Goal: Transaction & Acquisition: Subscribe to service/newsletter

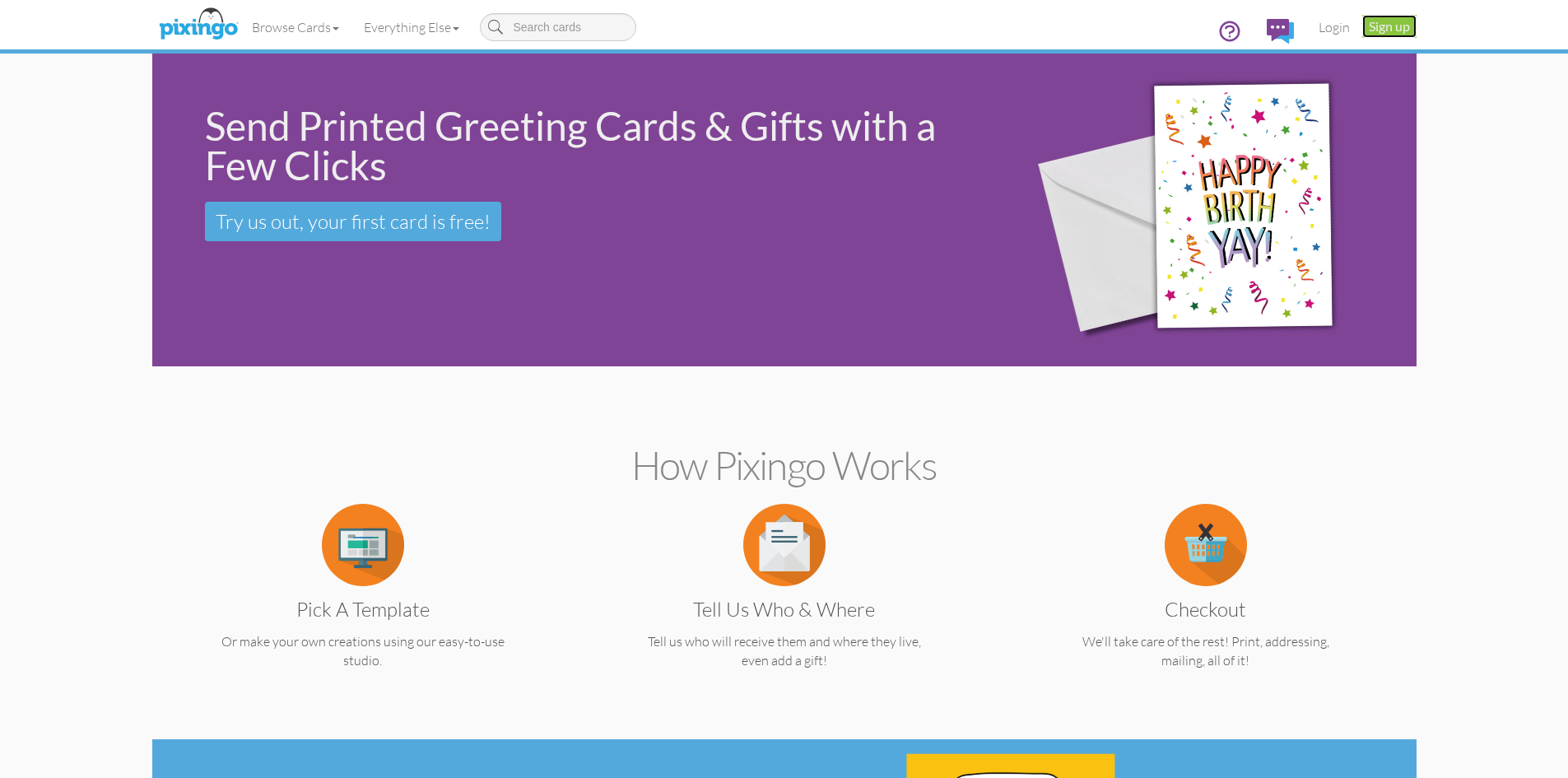
click at [1388, 28] on link "Sign up" at bounding box center [1390, 26] width 54 height 23
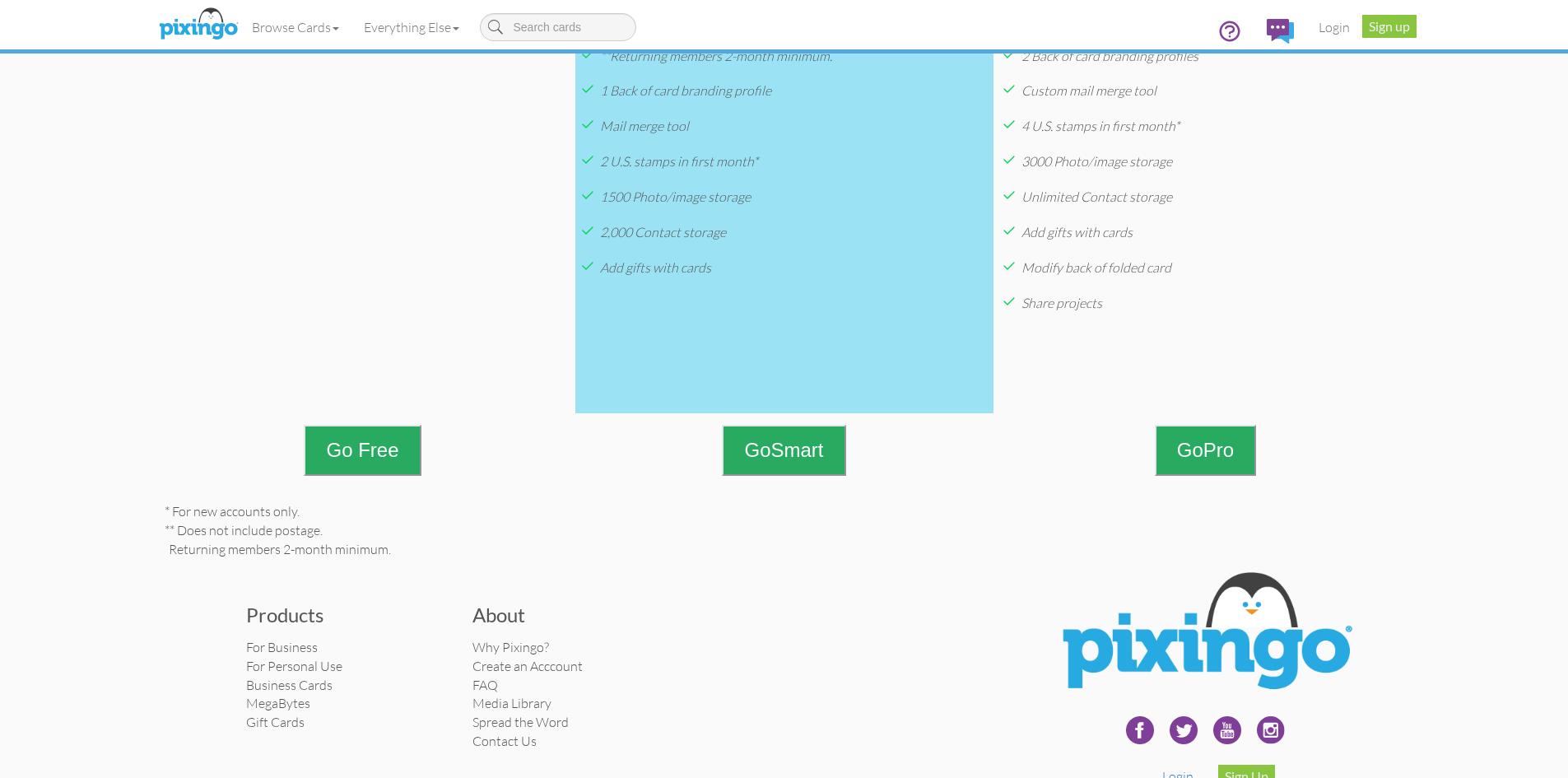
scroll to position [576, 0]
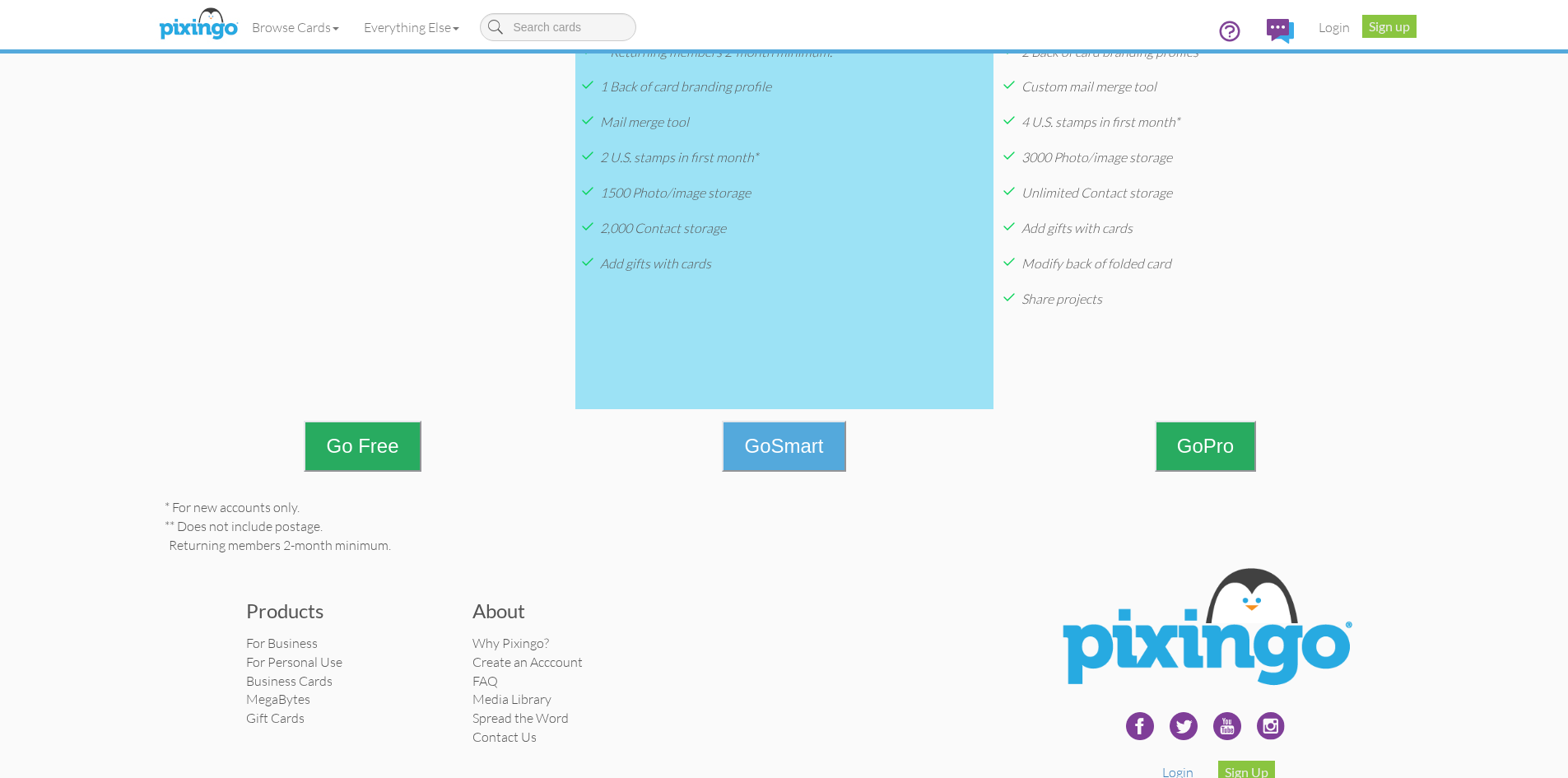
click at [774, 442] on button "Go Smart" at bounding box center [783, 447] width 123 height 51
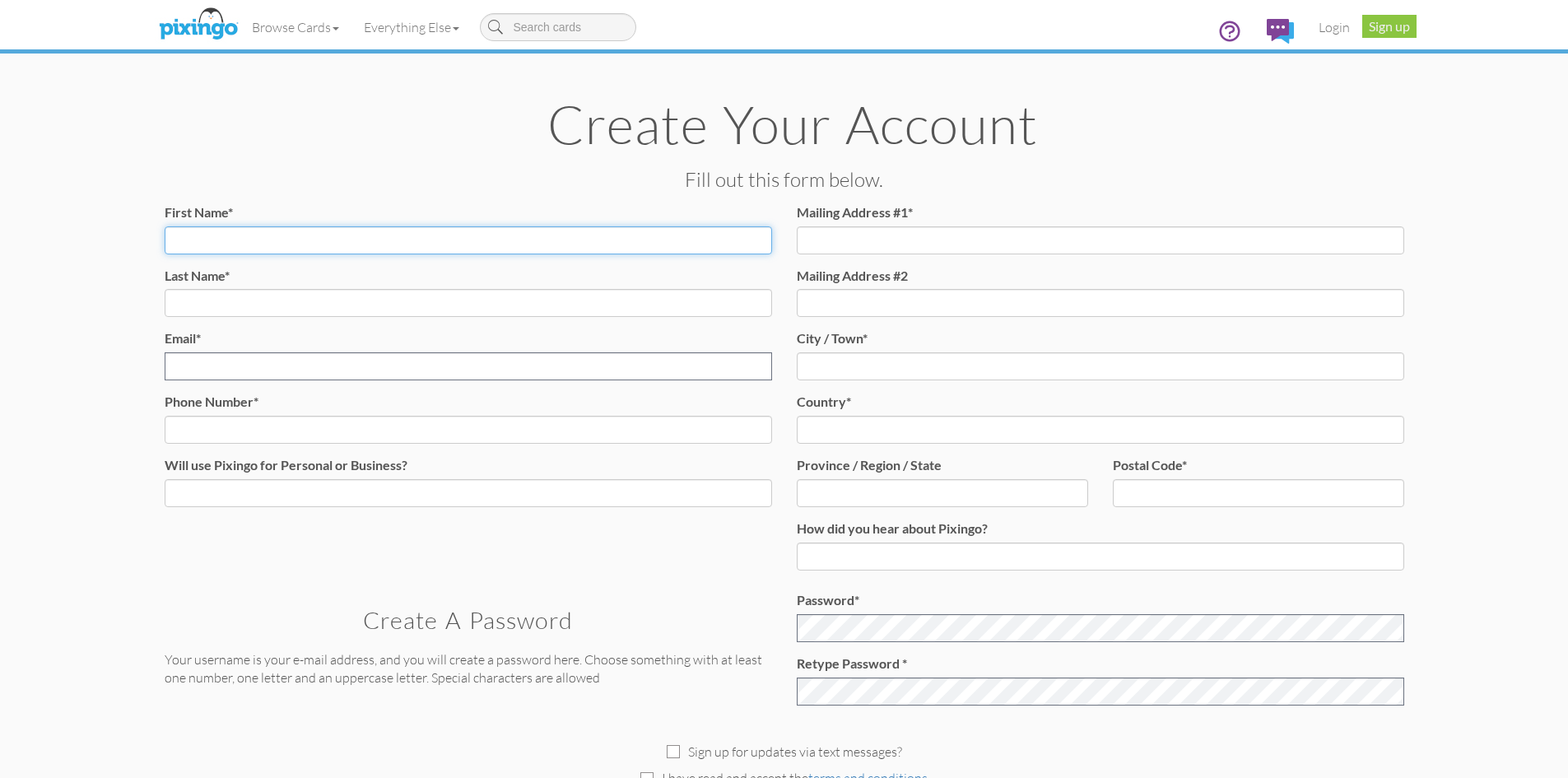
click at [219, 242] on input "First Name*" at bounding box center [468, 241] width 607 height 28
type input "[PERSON_NAME]"
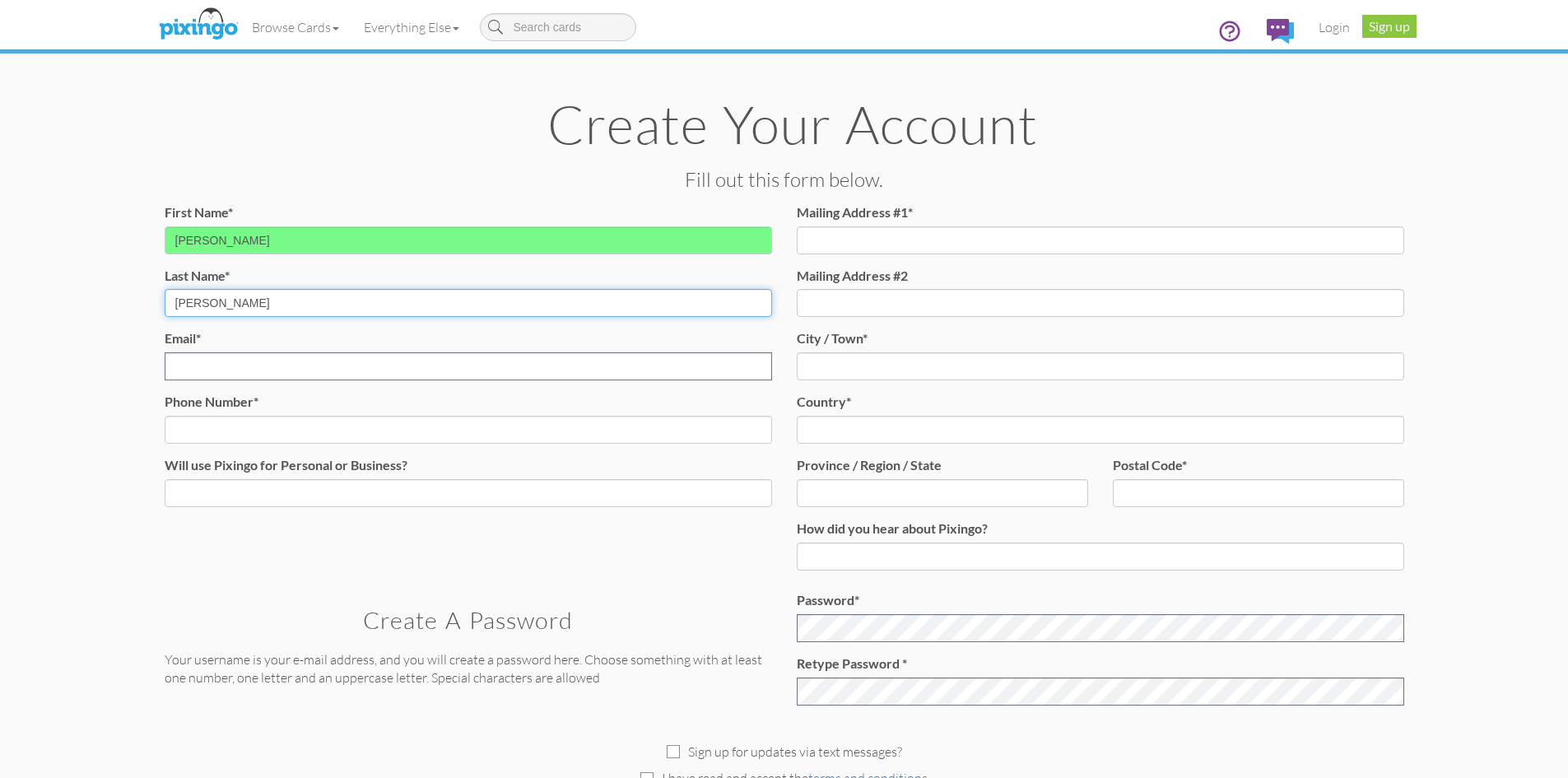
type input "[PERSON_NAME]"
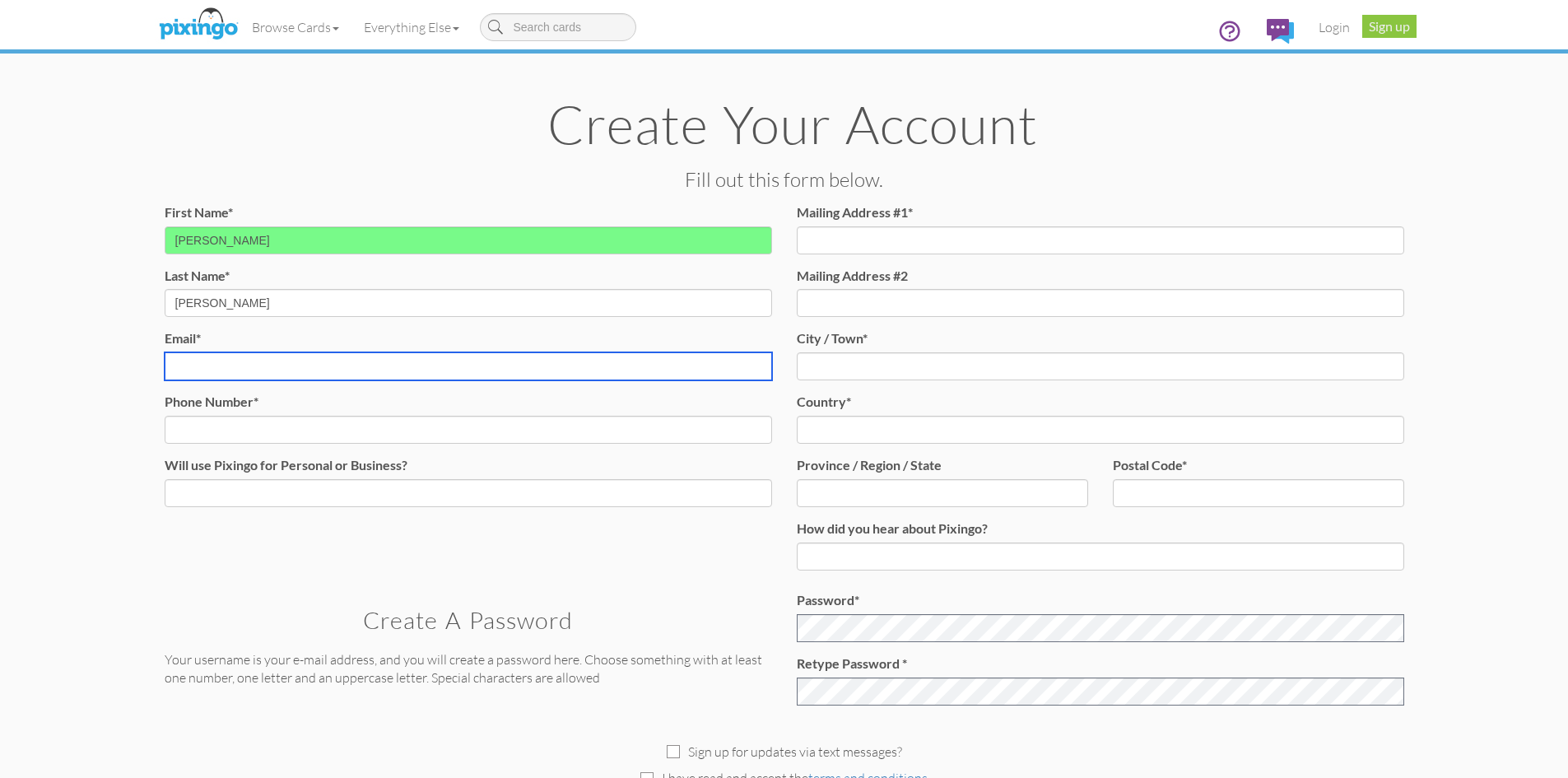
click at [248, 370] on input "Email* Email already exists." at bounding box center [468, 366] width 607 height 28
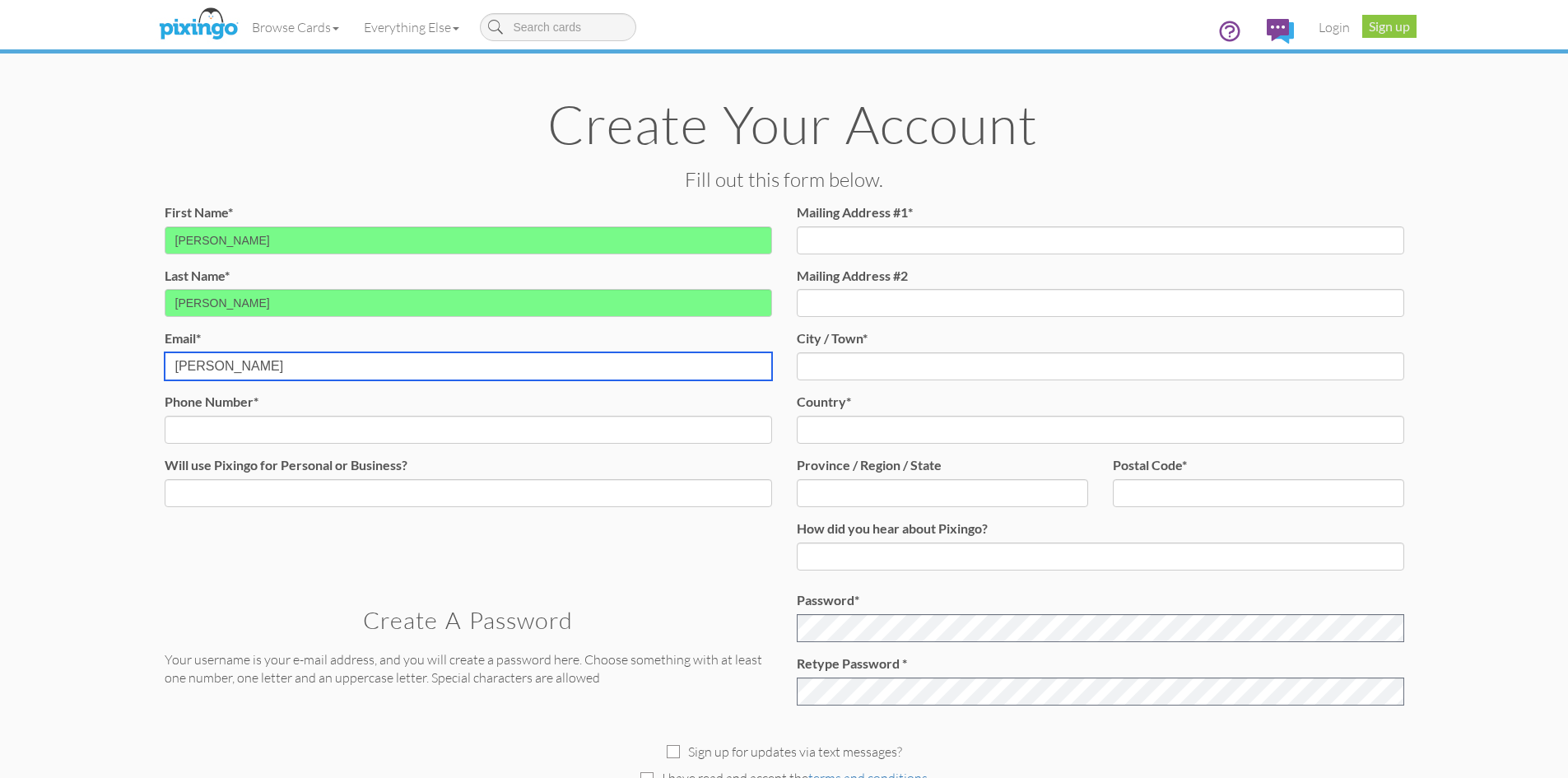
type input "[EMAIL_ADDRESS][DOMAIN_NAME]"
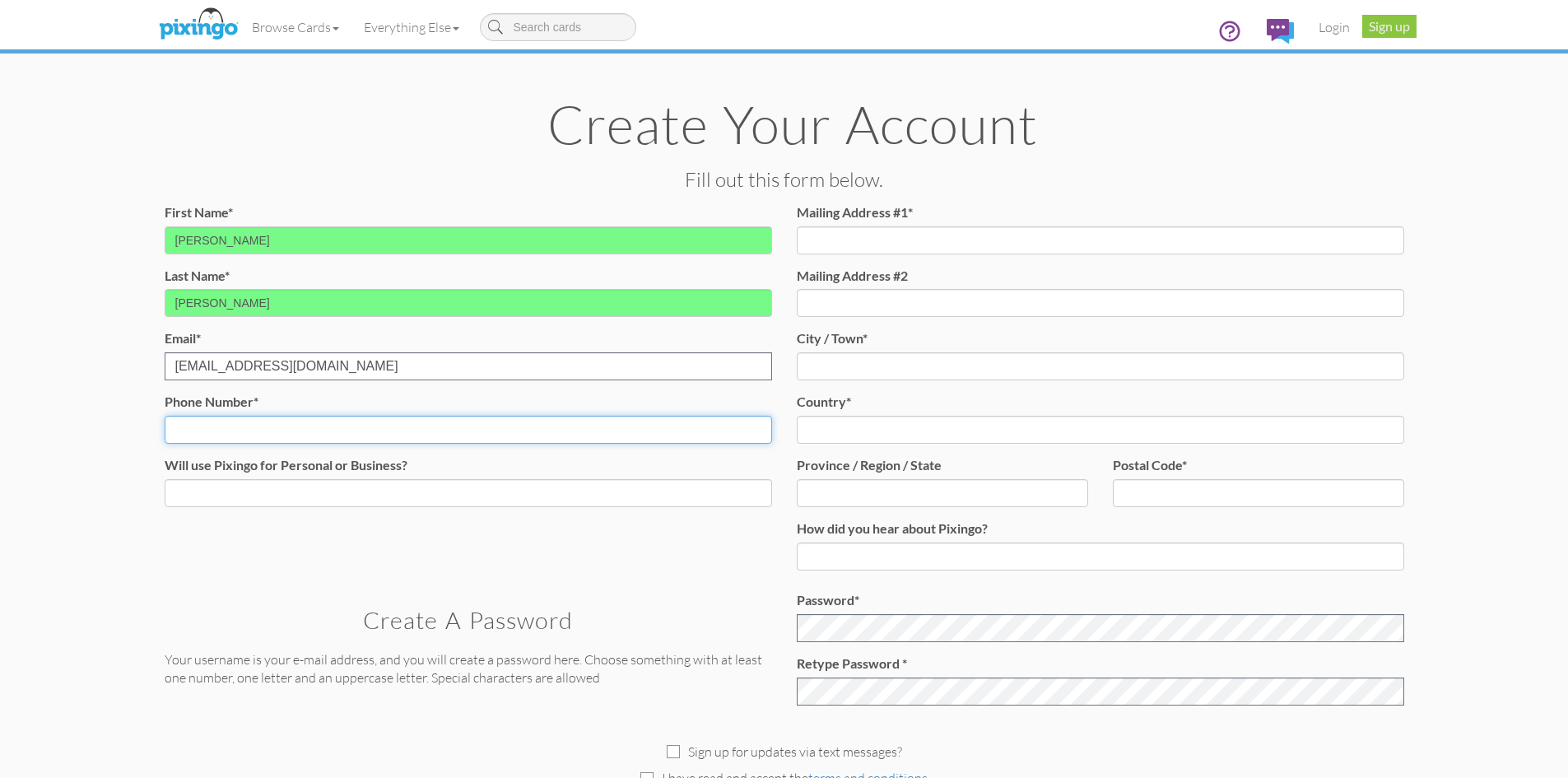
click at [287, 439] on input "Phone Number*" at bounding box center [468, 430] width 607 height 28
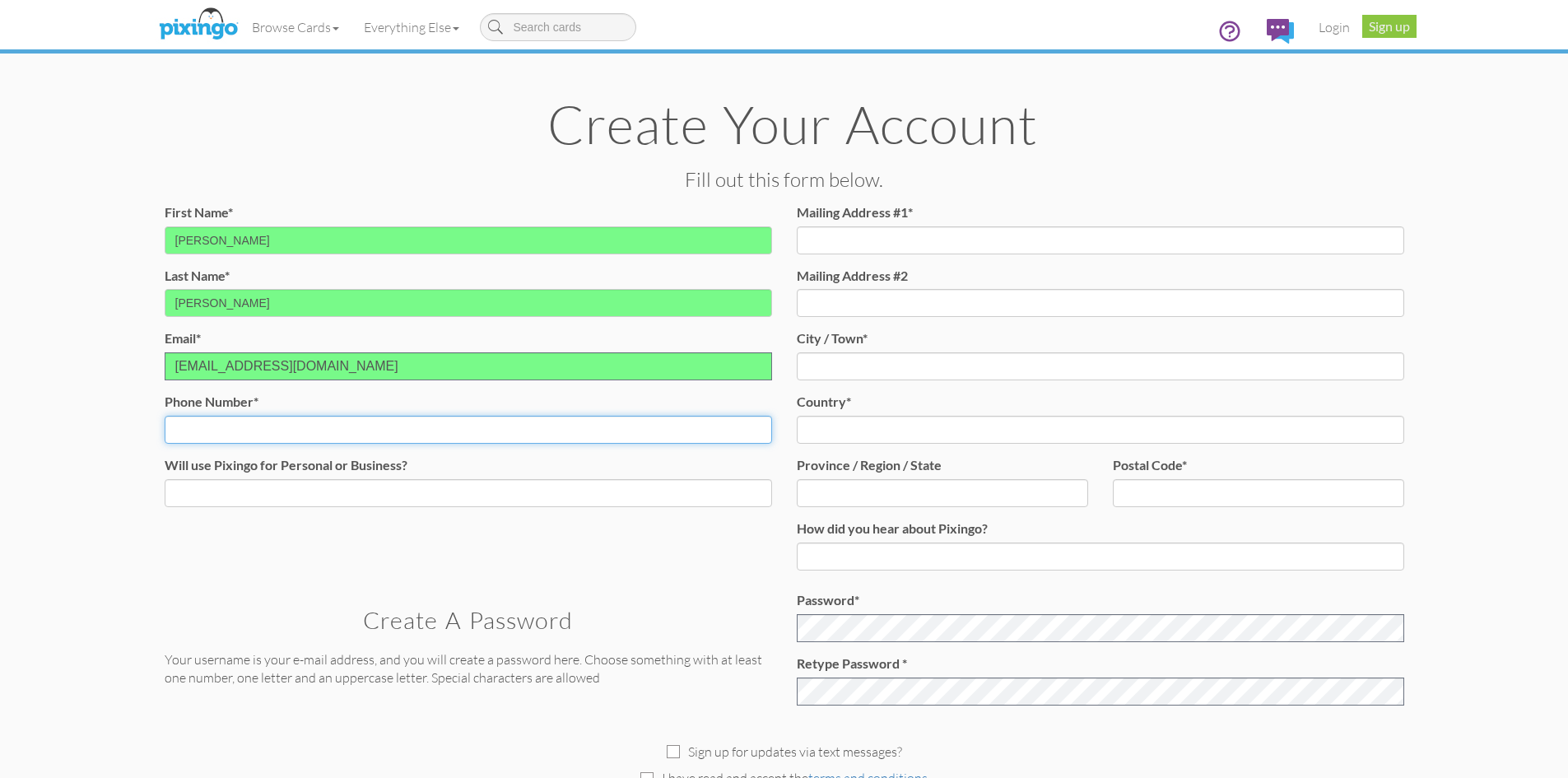
type input "[PHONE_NUMBER]"
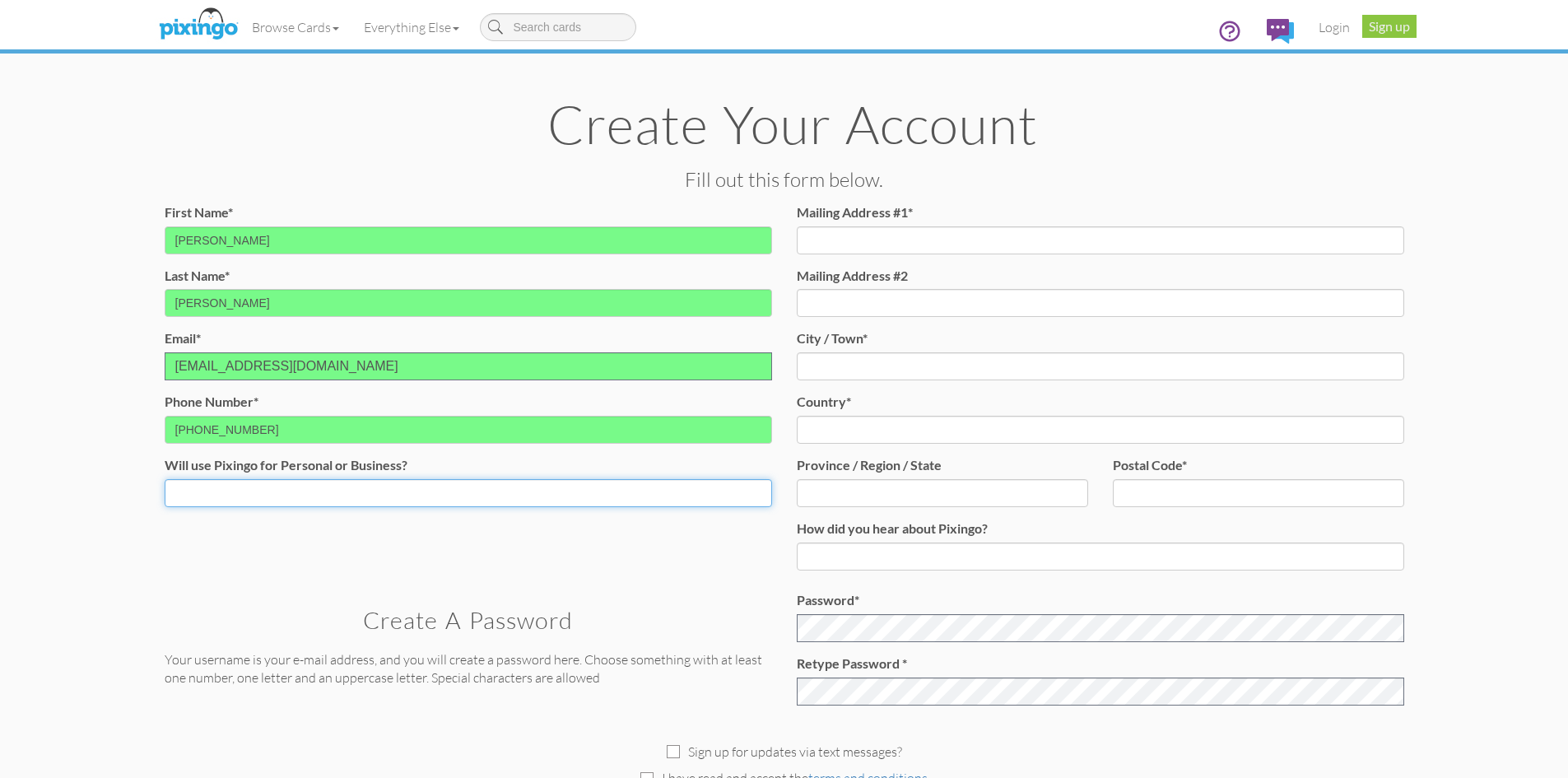
click at [238, 487] on select "Both Business Personal" at bounding box center [468, 493] width 607 height 28
select select "string:Both"
click at [165, 479] on select "Both Business Personal" at bounding box center [468, 493] width 607 height 28
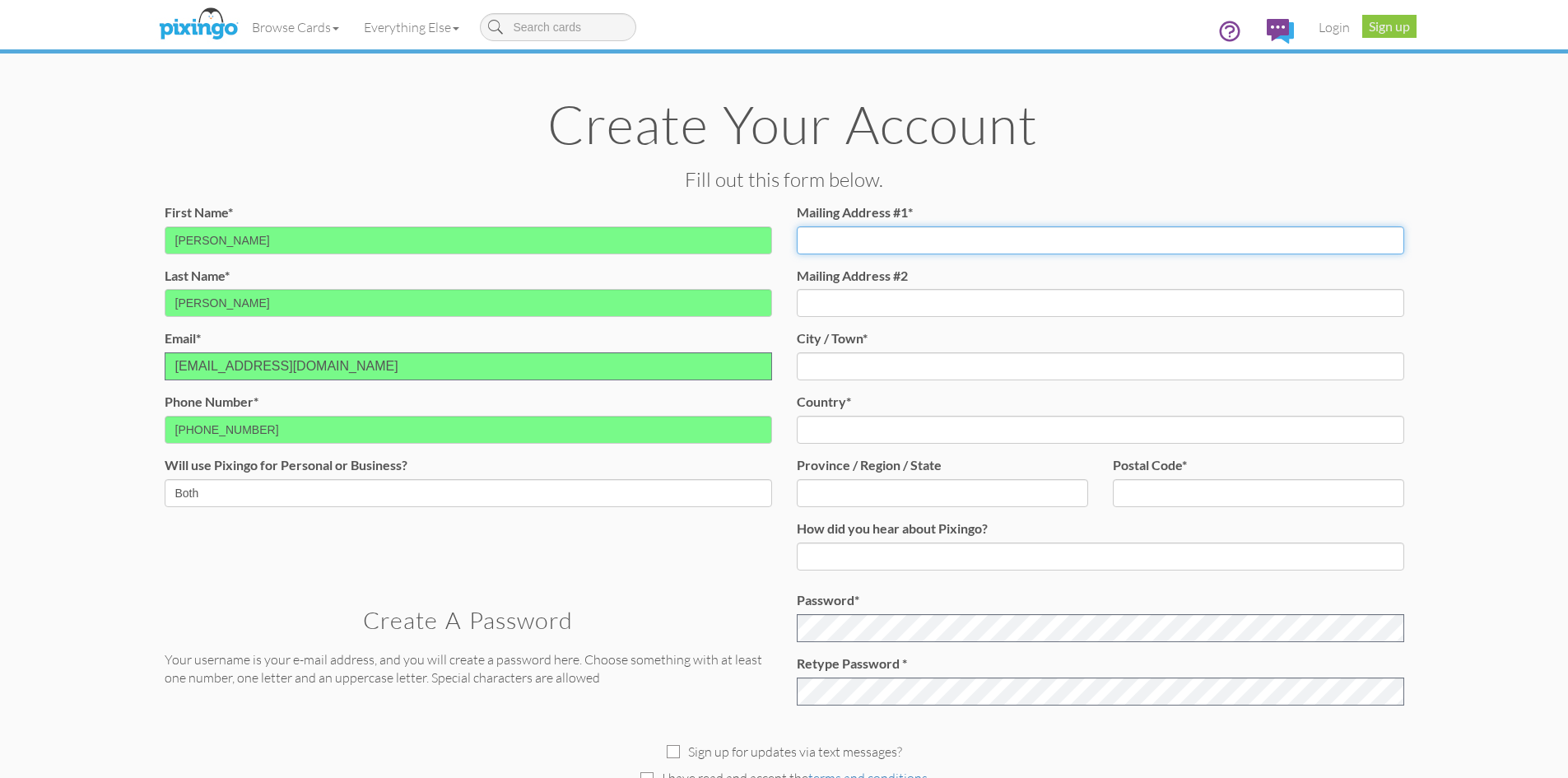
click at [909, 232] on input "Mailing Address #1*" at bounding box center [1101, 241] width 607 height 28
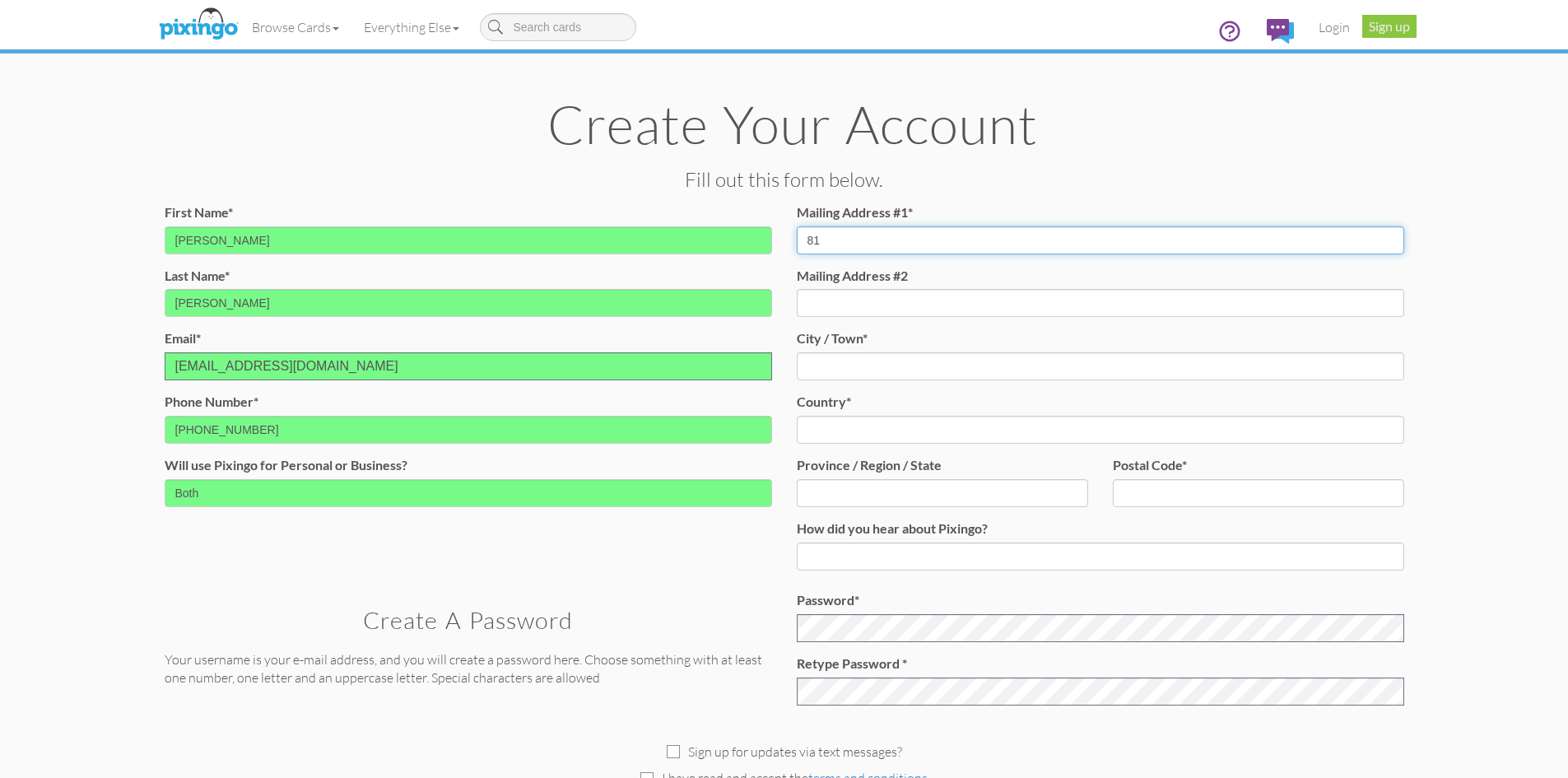
type input "8"
type input "[STREET_ADDRESS]"
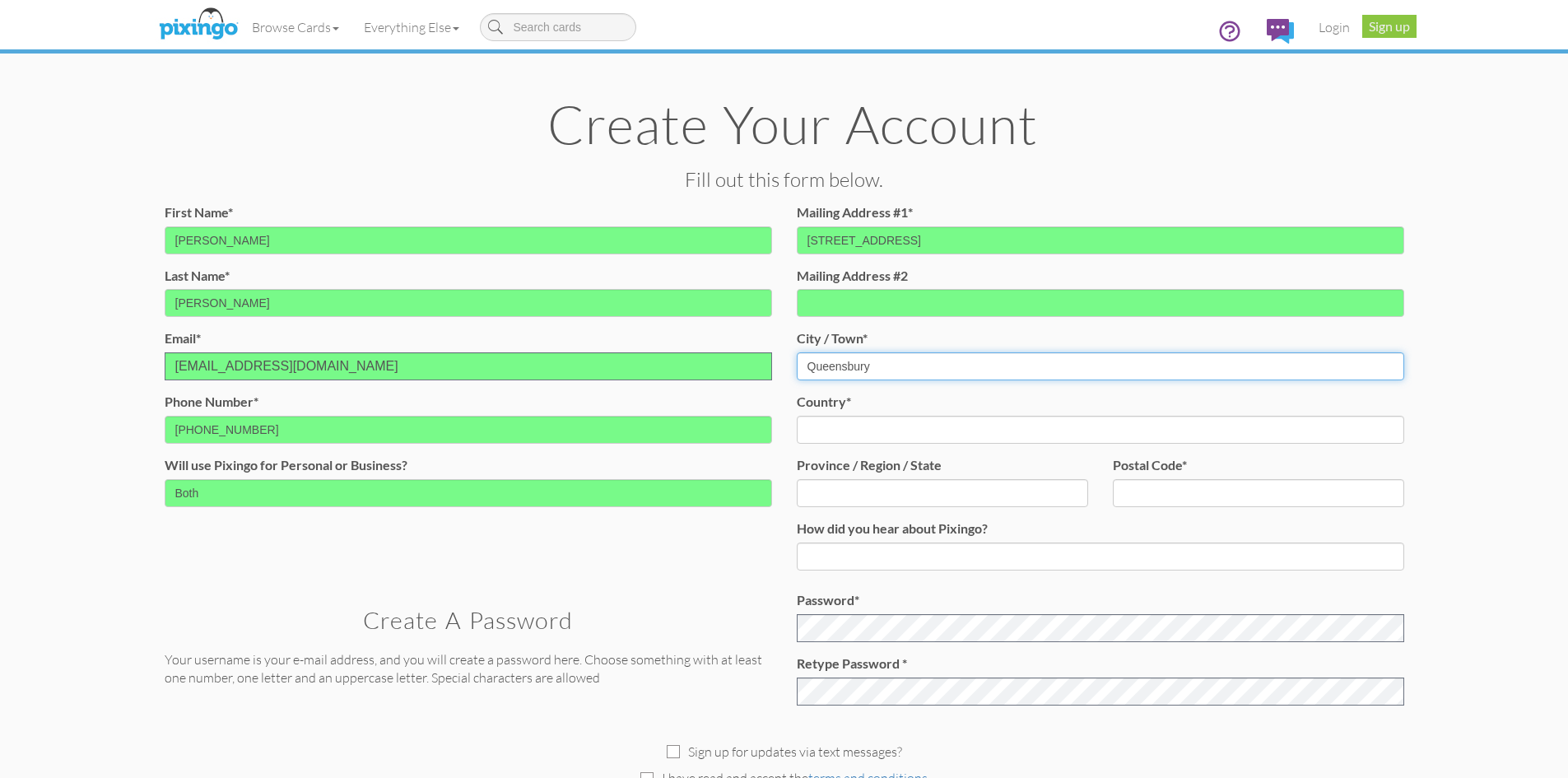
type input "Queensbury"
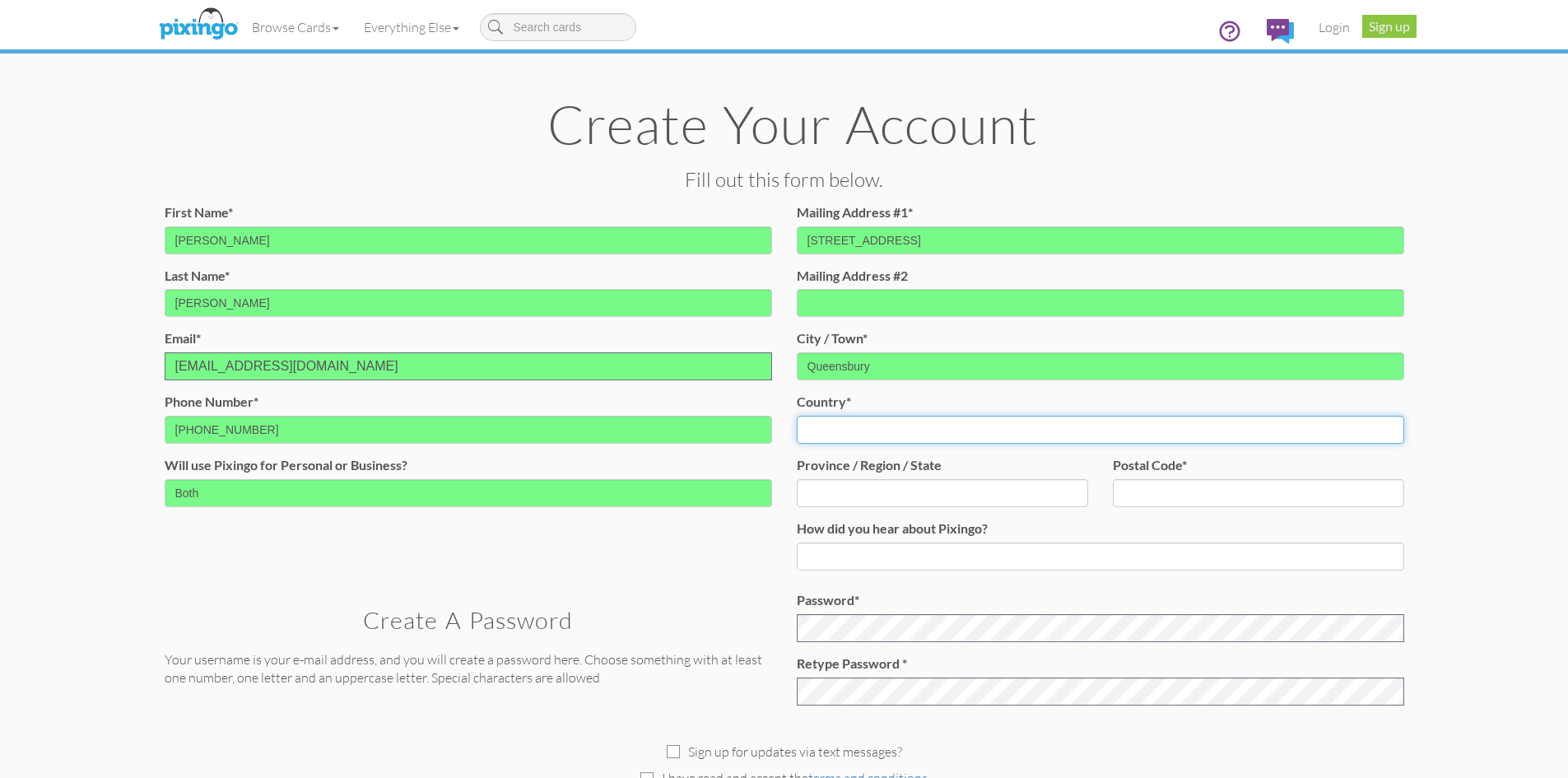
select select "object:668"
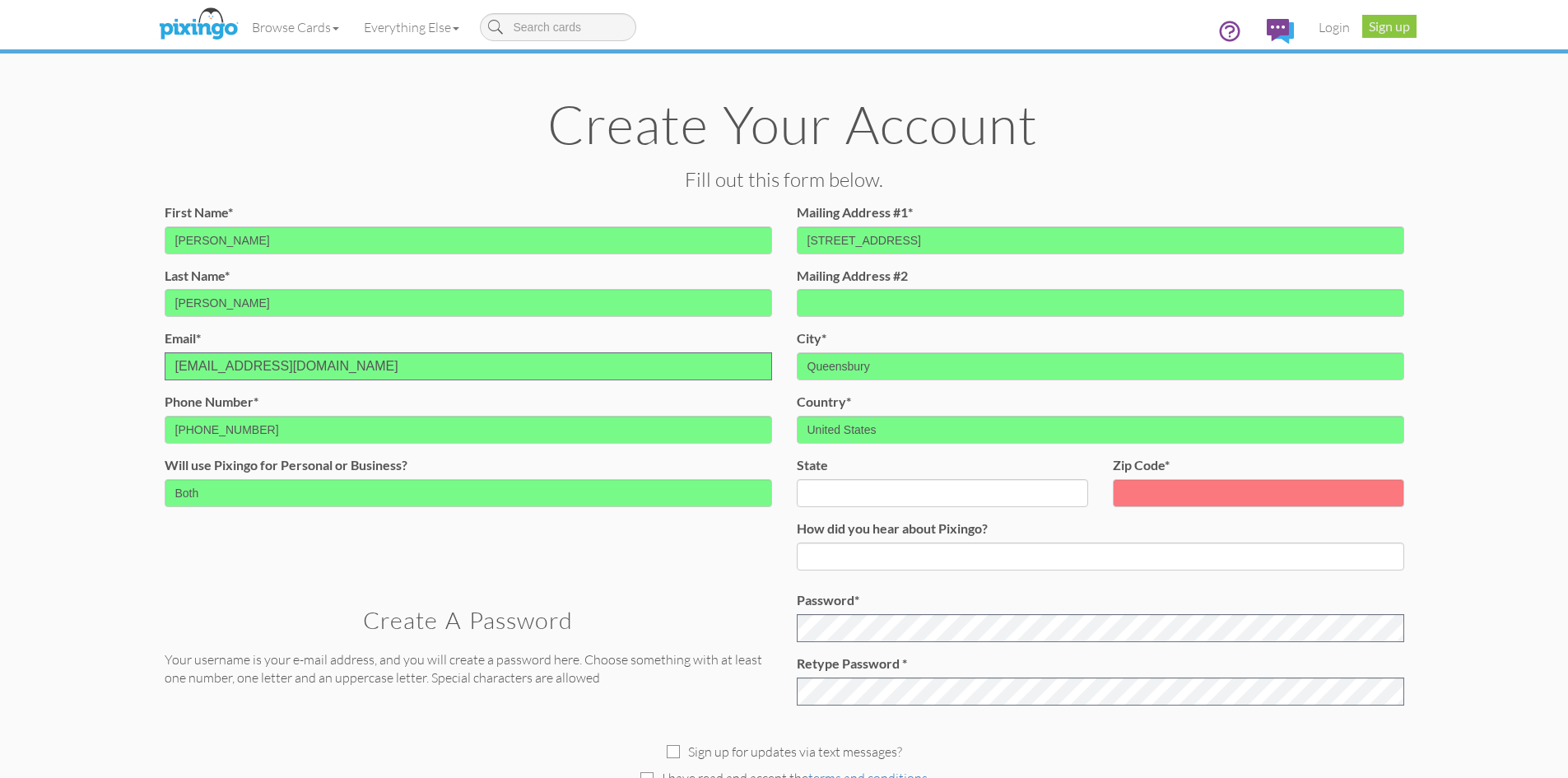
click at [986, 488] on div "state AA (Military) AE (Military) [US_STATE] [US_STATE] [US_STATE] [GEOGRAPHIC_…" at bounding box center [943, 481] width 292 height 51
click at [992, 487] on select "AA (Military) AE (Military) [US_STATE] [US_STATE] [US_STATE] AP (Military) [US_…" at bounding box center [943, 493] width 292 height 28
select select "object:953"
click at [797, 479] on select "AA (Military) AE (Military) [US_STATE] [US_STATE] [US_STATE] AP (Military) [US_…" at bounding box center [943, 493] width 292 height 28
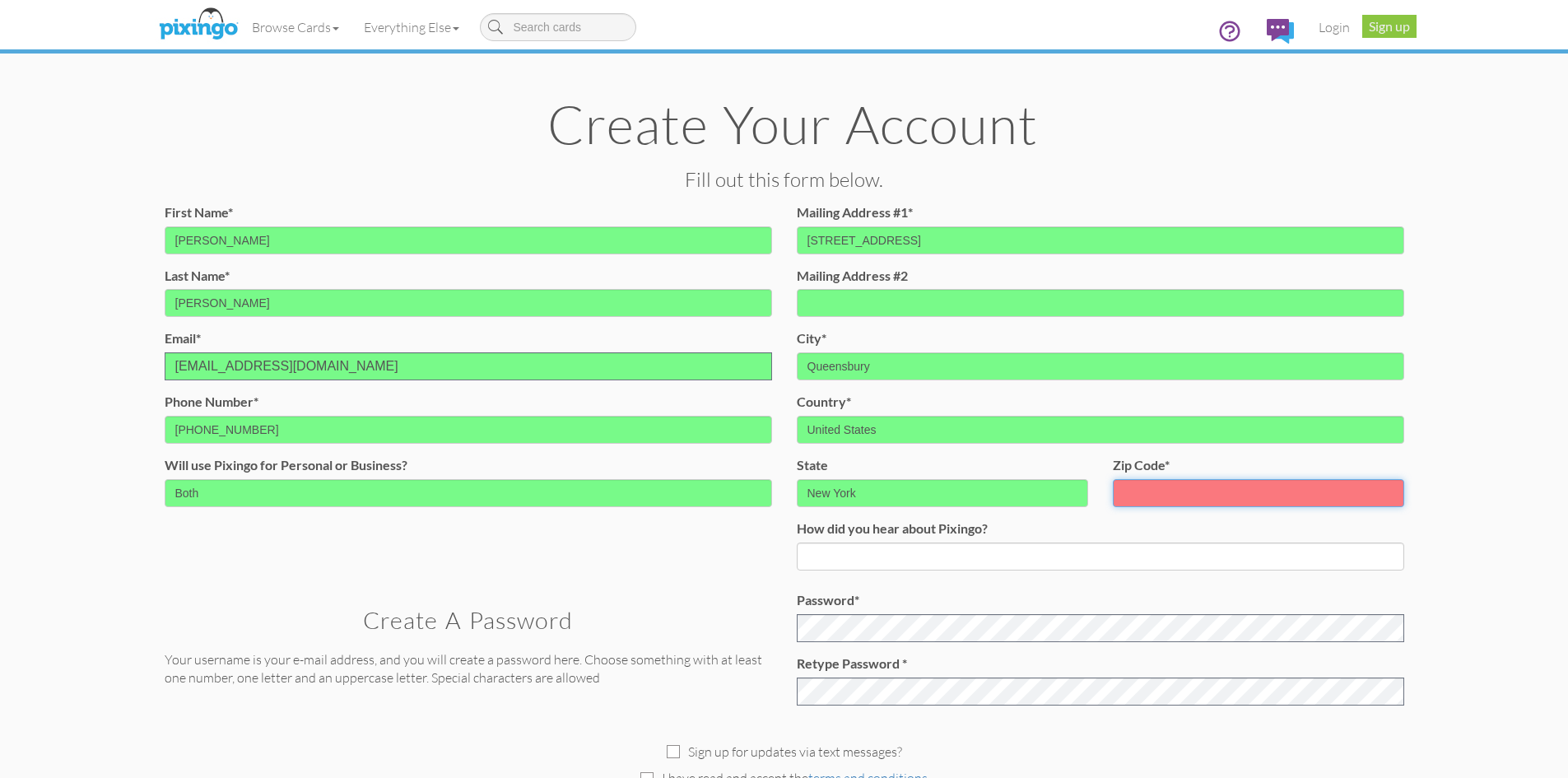
click at [1205, 485] on input "zip code*" at bounding box center [1259, 493] width 292 height 28
type input "12804"
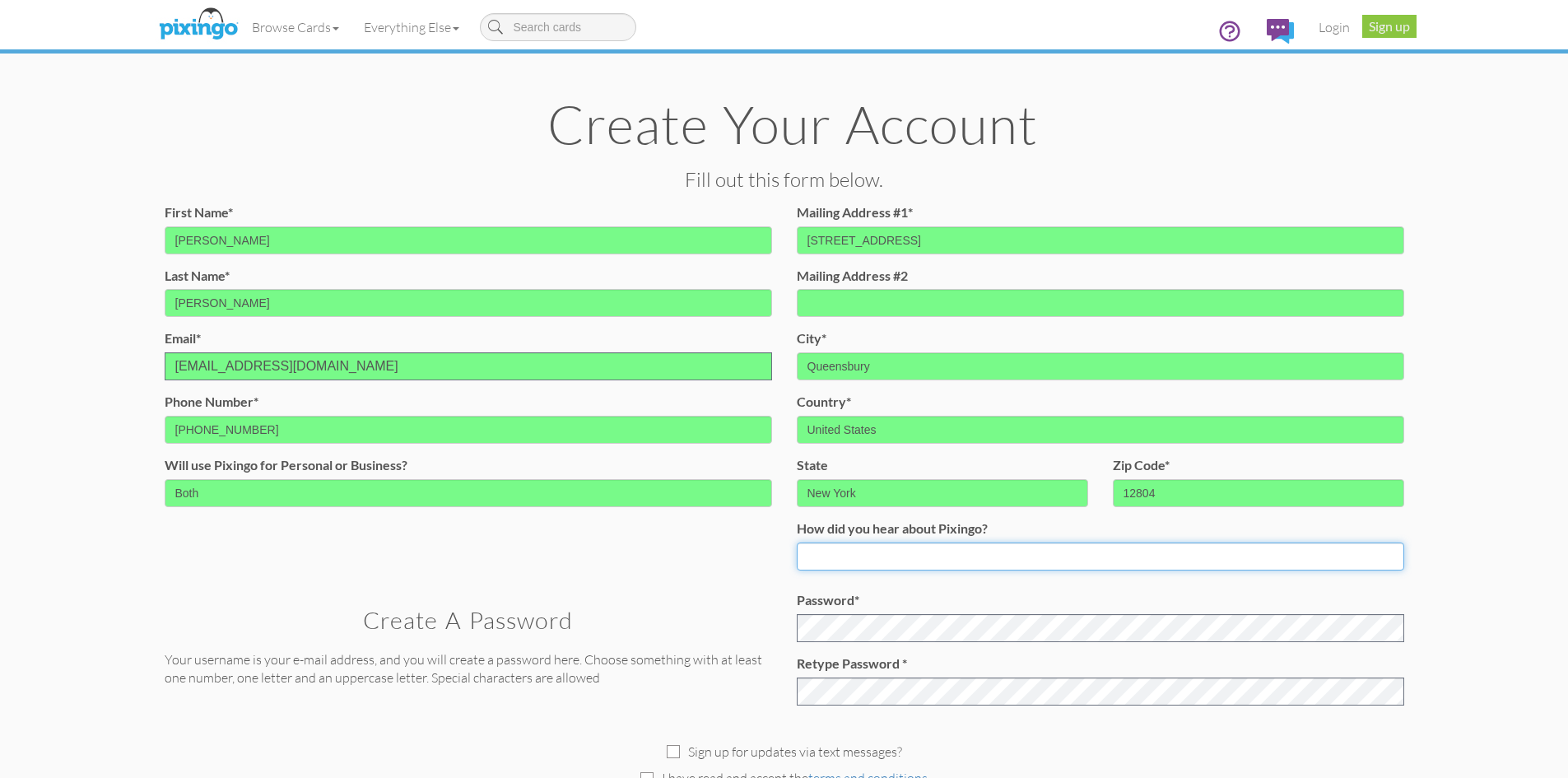
click at [1041, 558] on input at bounding box center [1101, 556] width 607 height 28
type input "[PERSON_NAME]"
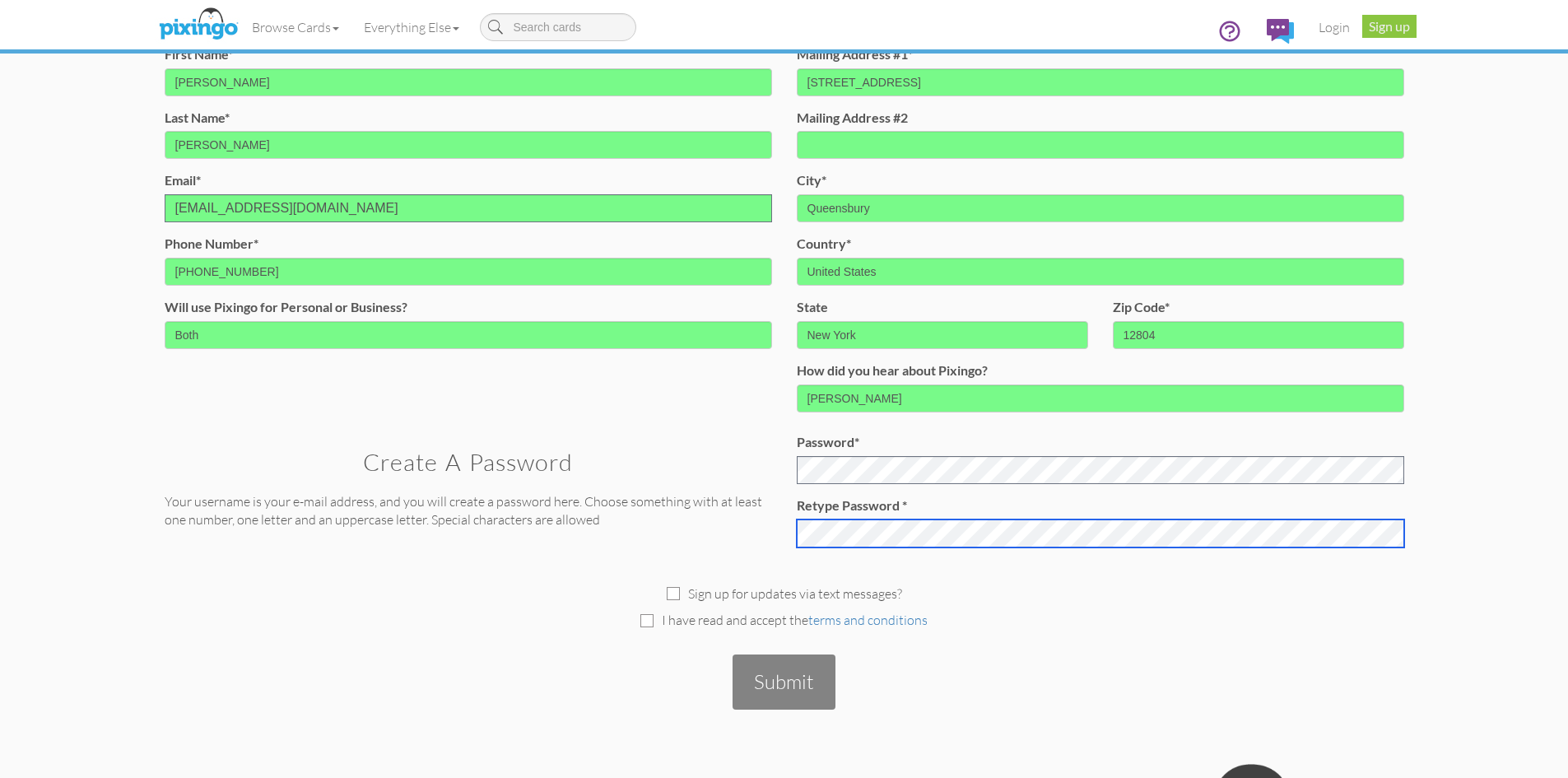
scroll to position [165, 0]
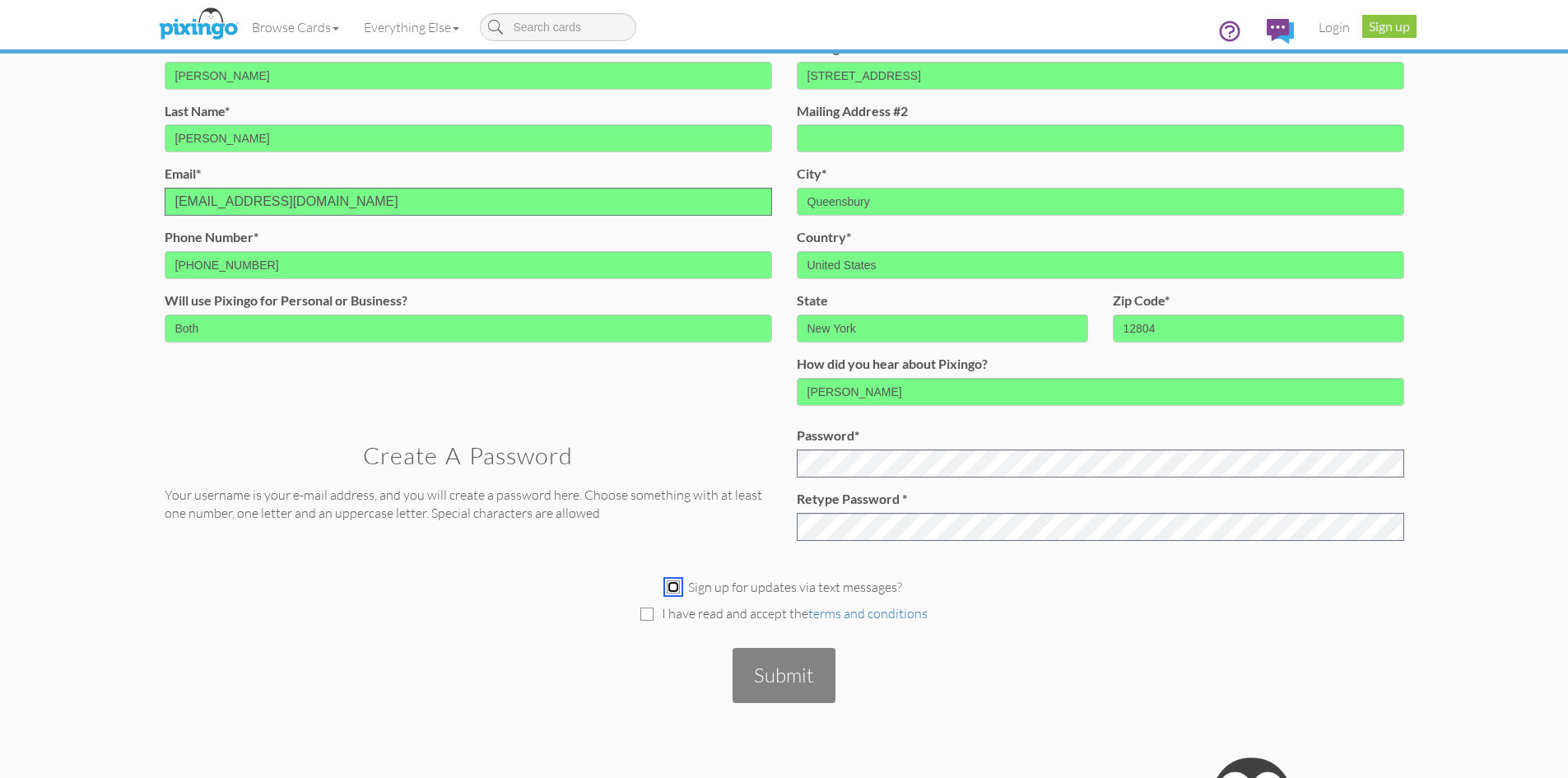
click at [671, 587] on input "checkbox" at bounding box center [673, 587] width 13 height 13
checkbox input "true"
click at [649, 613] on input "checkbox" at bounding box center [647, 613] width 13 height 13
checkbox input "true"
click at [786, 671] on button "Submit" at bounding box center [784, 674] width 103 height 54
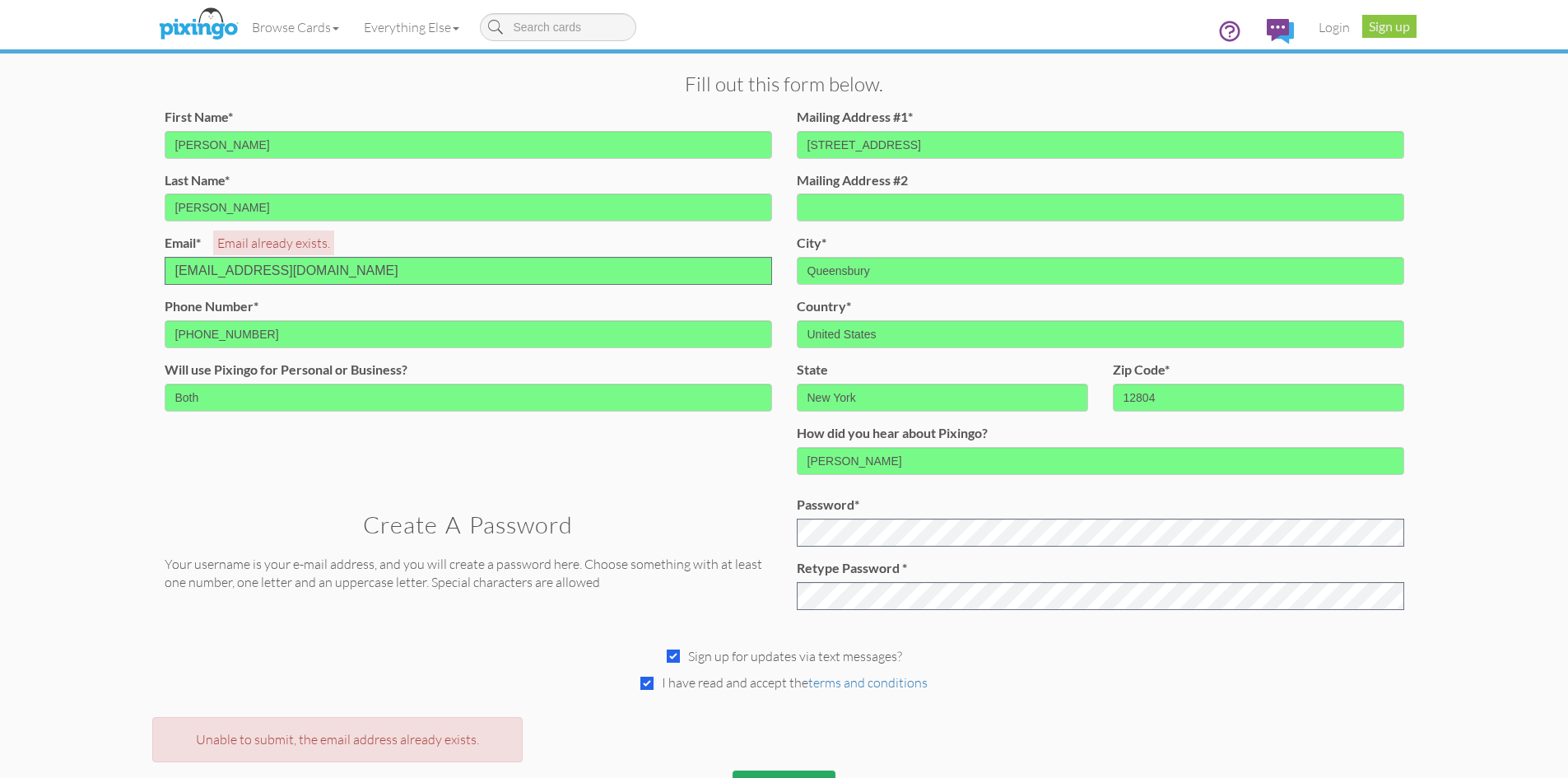
scroll to position [0, 0]
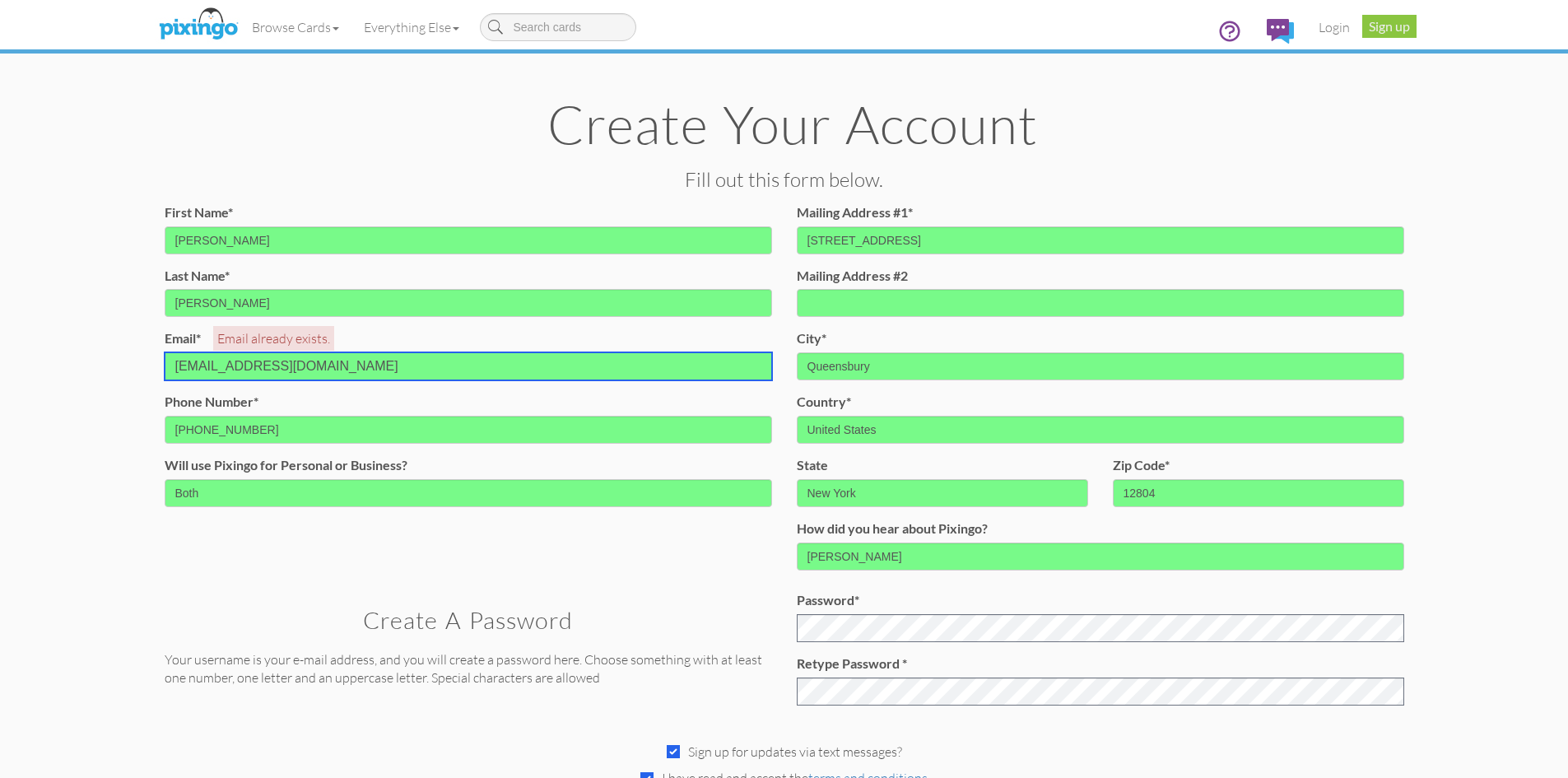
click at [328, 361] on input "[EMAIL_ADDRESS][DOMAIN_NAME]" at bounding box center [468, 366] width 607 height 28
type input "[PERSON_NAME][EMAIL_ADDRESS][DOMAIN_NAME]"
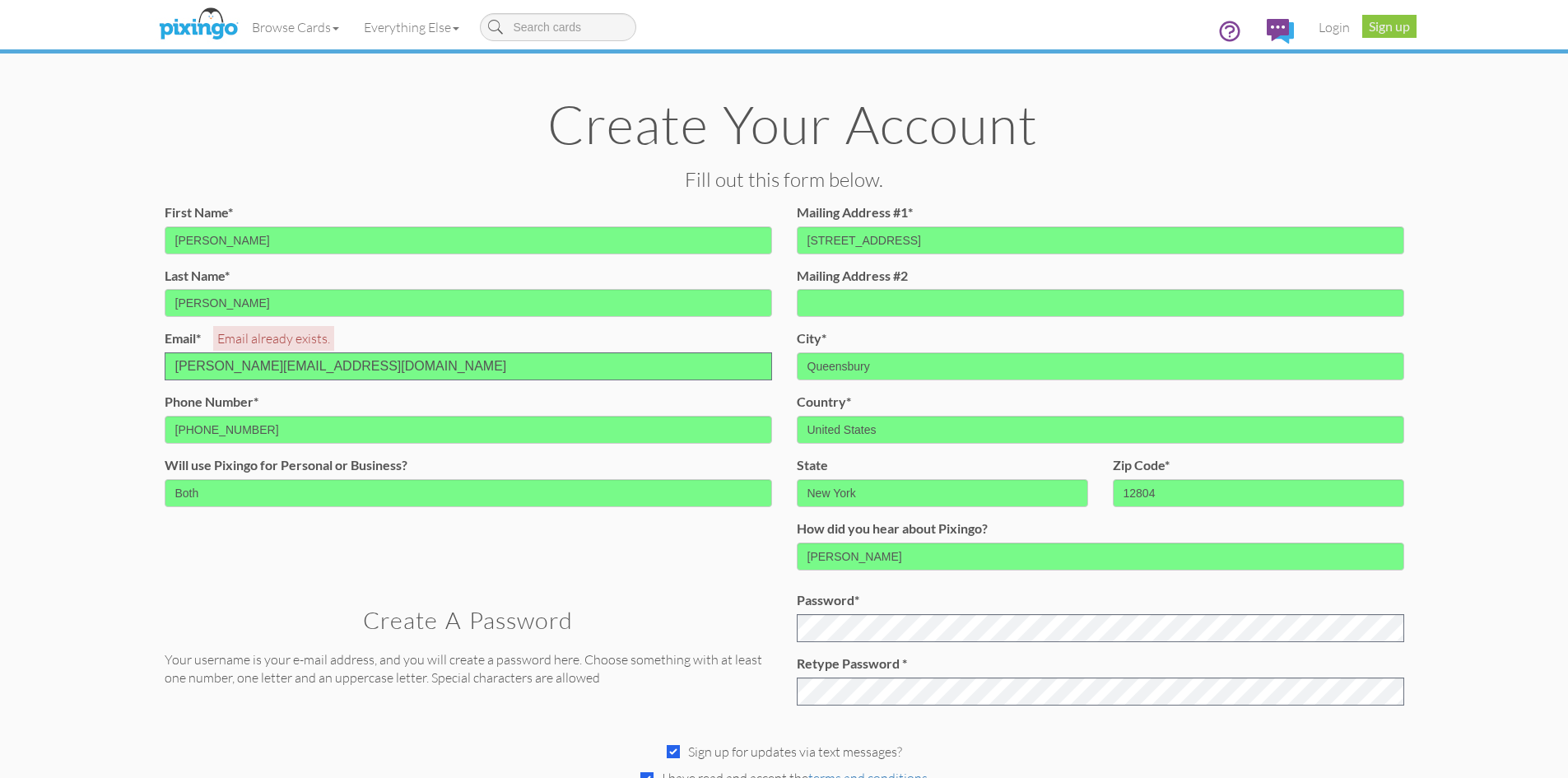
click at [609, 574] on div "First Name* [PERSON_NAME] Last Name* [PERSON_NAME] Email* Email already exists.…" at bounding box center [784, 392] width 1264 height 380
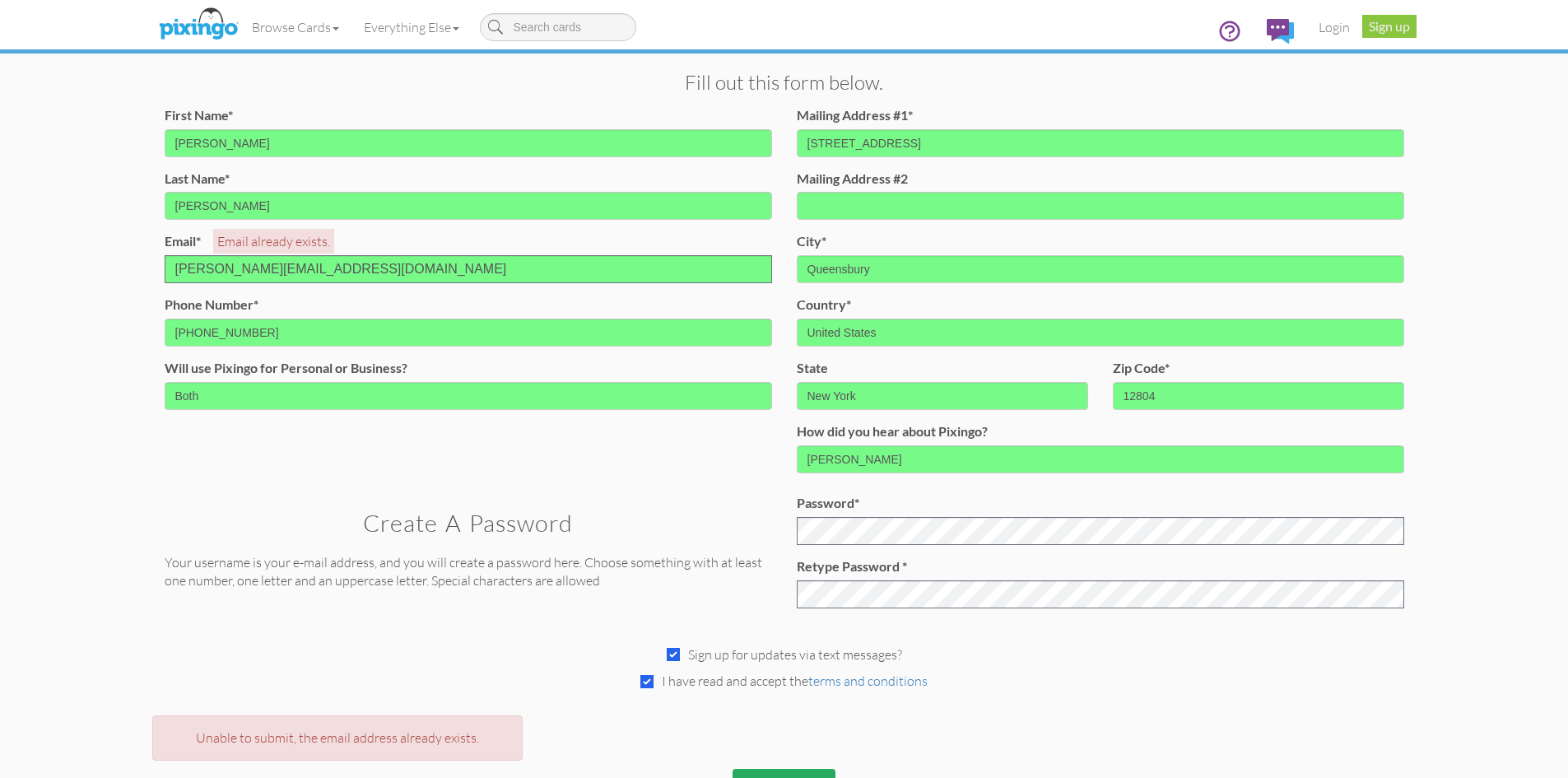
scroll to position [247, 0]
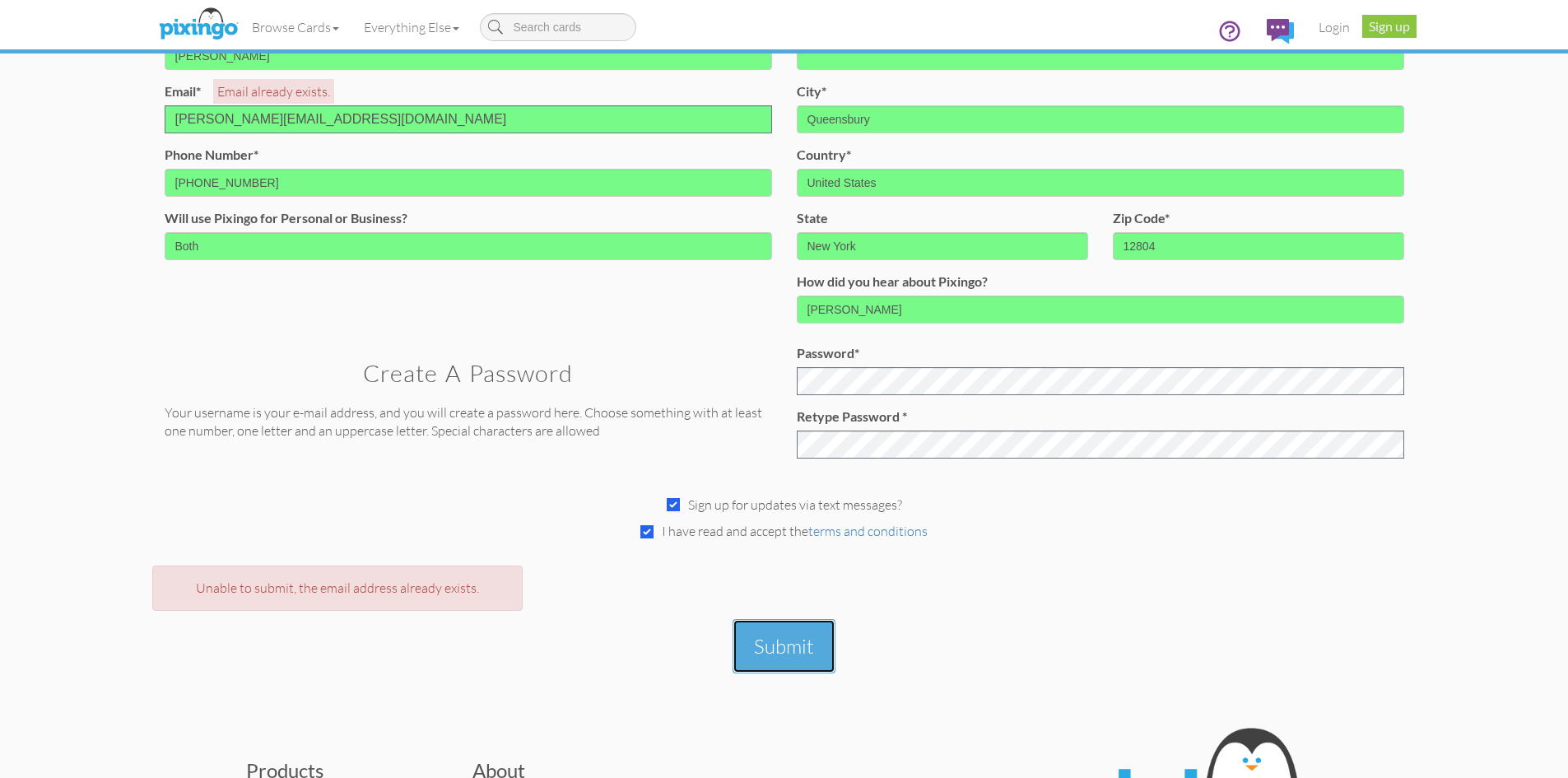
click at [805, 632] on button "Submit" at bounding box center [784, 646] width 103 height 54
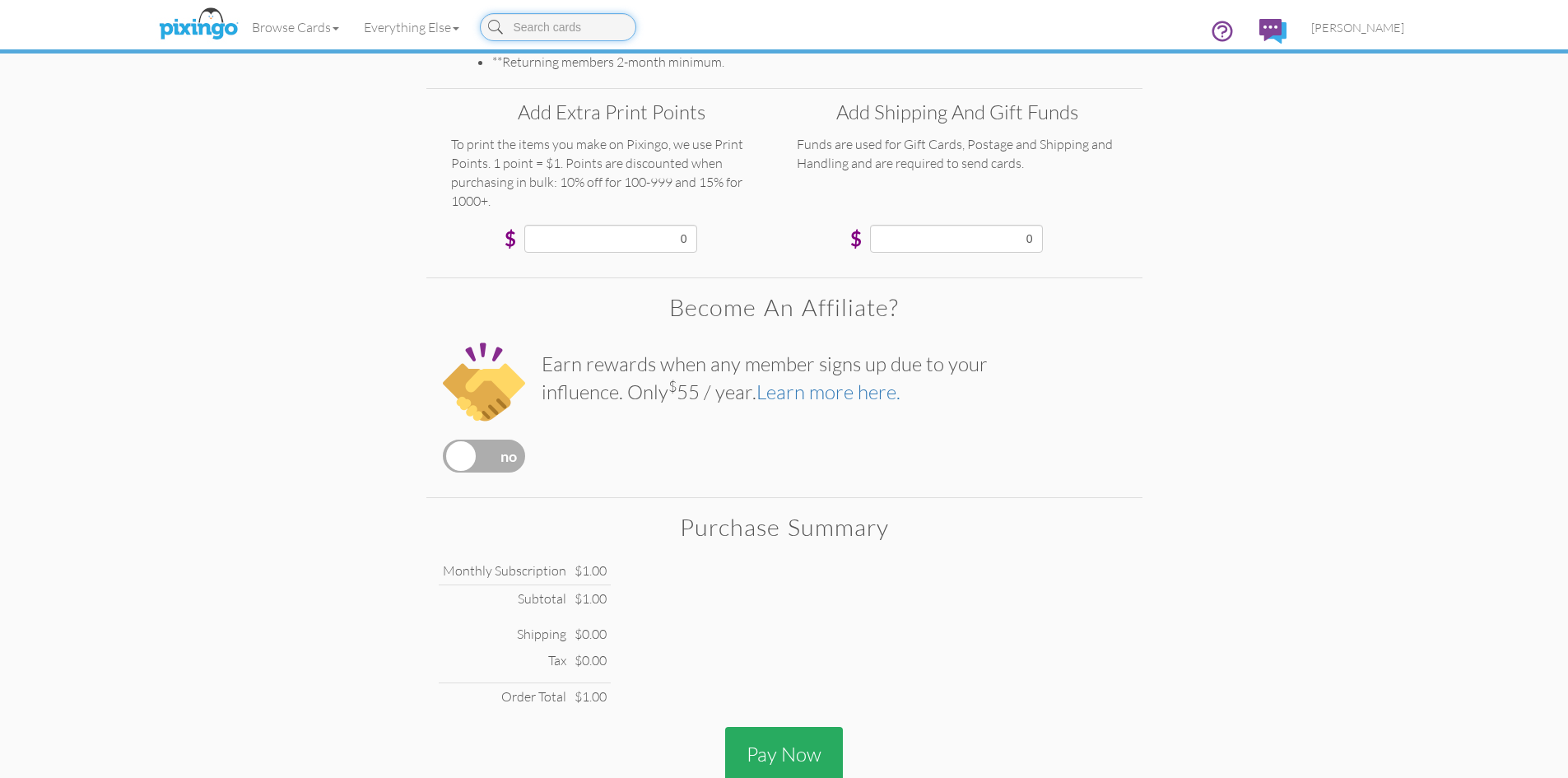
scroll to position [134, 0]
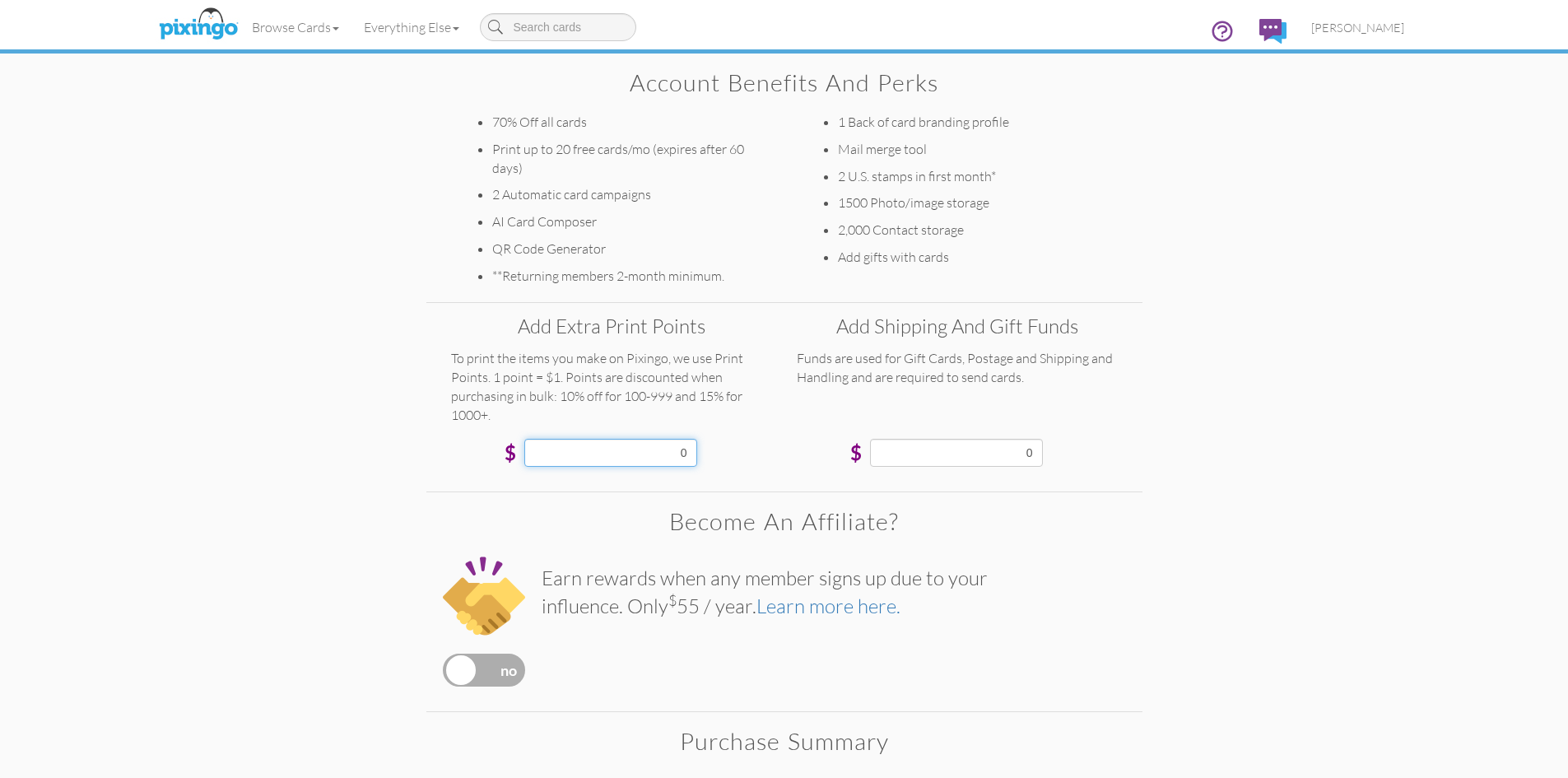
click at [693, 450] on select "0 10 20 30 40 50 60 70 80 90 100 150 200 250 300 350 400 (10% off) 450 (10% off…" at bounding box center [610, 453] width 173 height 28
select select "object:994"
click at [525, 439] on select "0 10 20 30 40 50 60 70 80 90 100 150 200 250 300 350 400 (10% off) 450 (10% off…" at bounding box center [610, 453] width 173 height 28
click at [1039, 456] on select "0 5 10 15 20 25 30 35 40 45 50 60 70 80 90 100 200 300 400 500 1000 1500 2000 2…" at bounding box center [956, 453] width 173 height 28
select select "number:20"
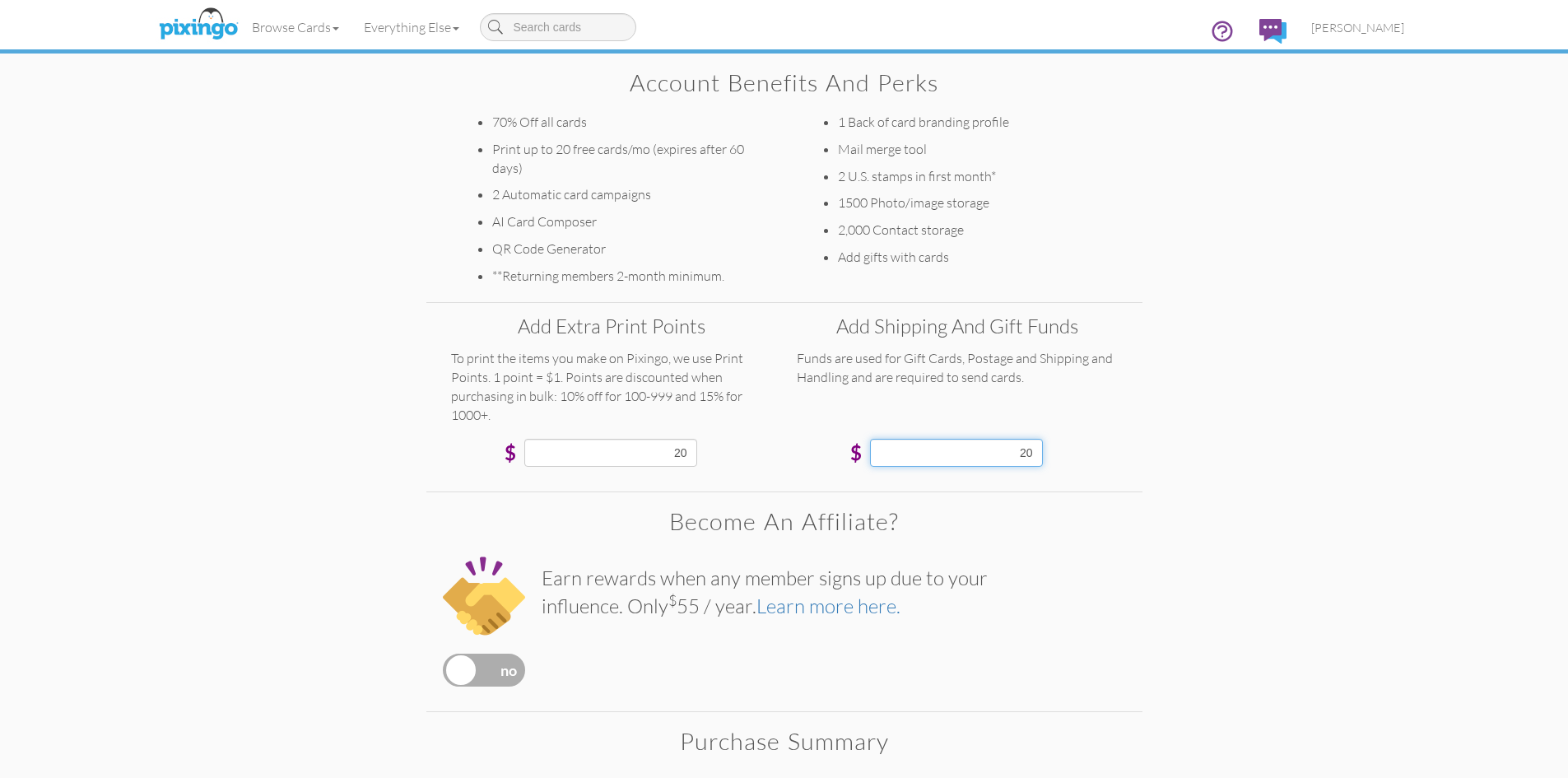
click at [870, 439] on select "0 5 10 15 20 25 30 35 40 45 50 60 70 80 90 100 200 300 400 500 1000 1500 2000 2…" at bounding box center [956, 453] width 173 height 28
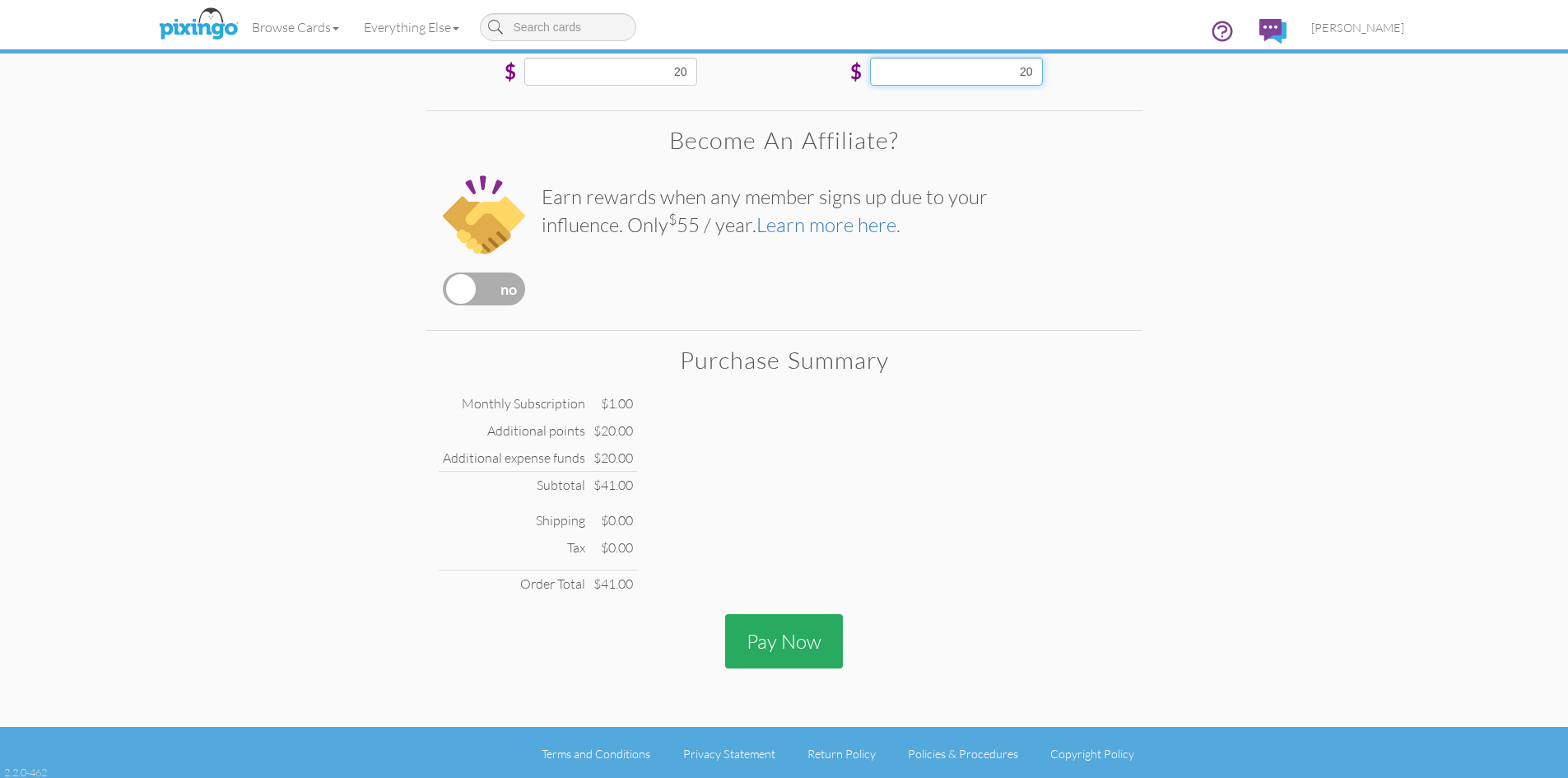
scroll to position [518, 0]
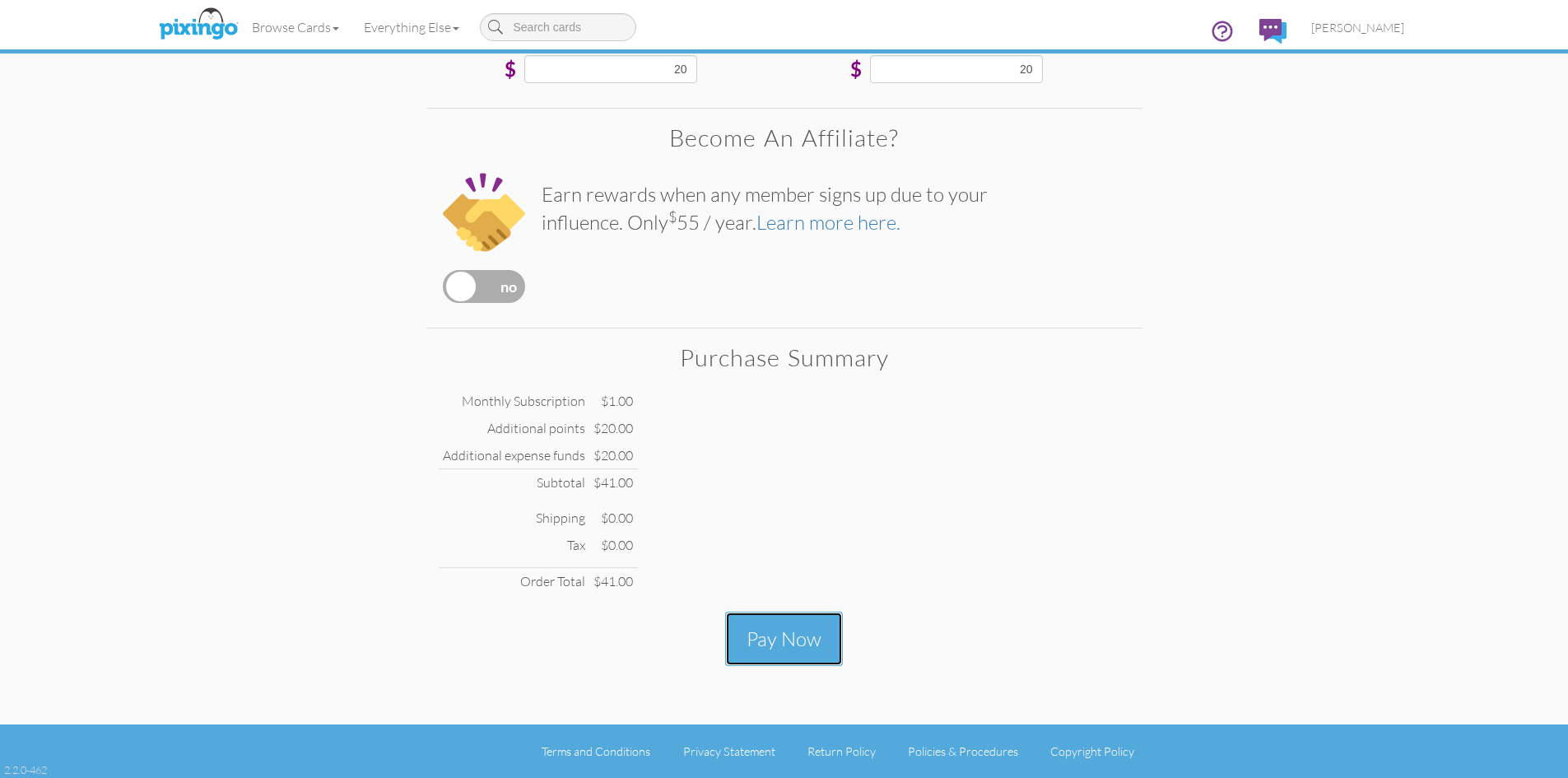
click at [803, 649] on button "Pay Now" at bounding box center [783, 638] width 117 height 54
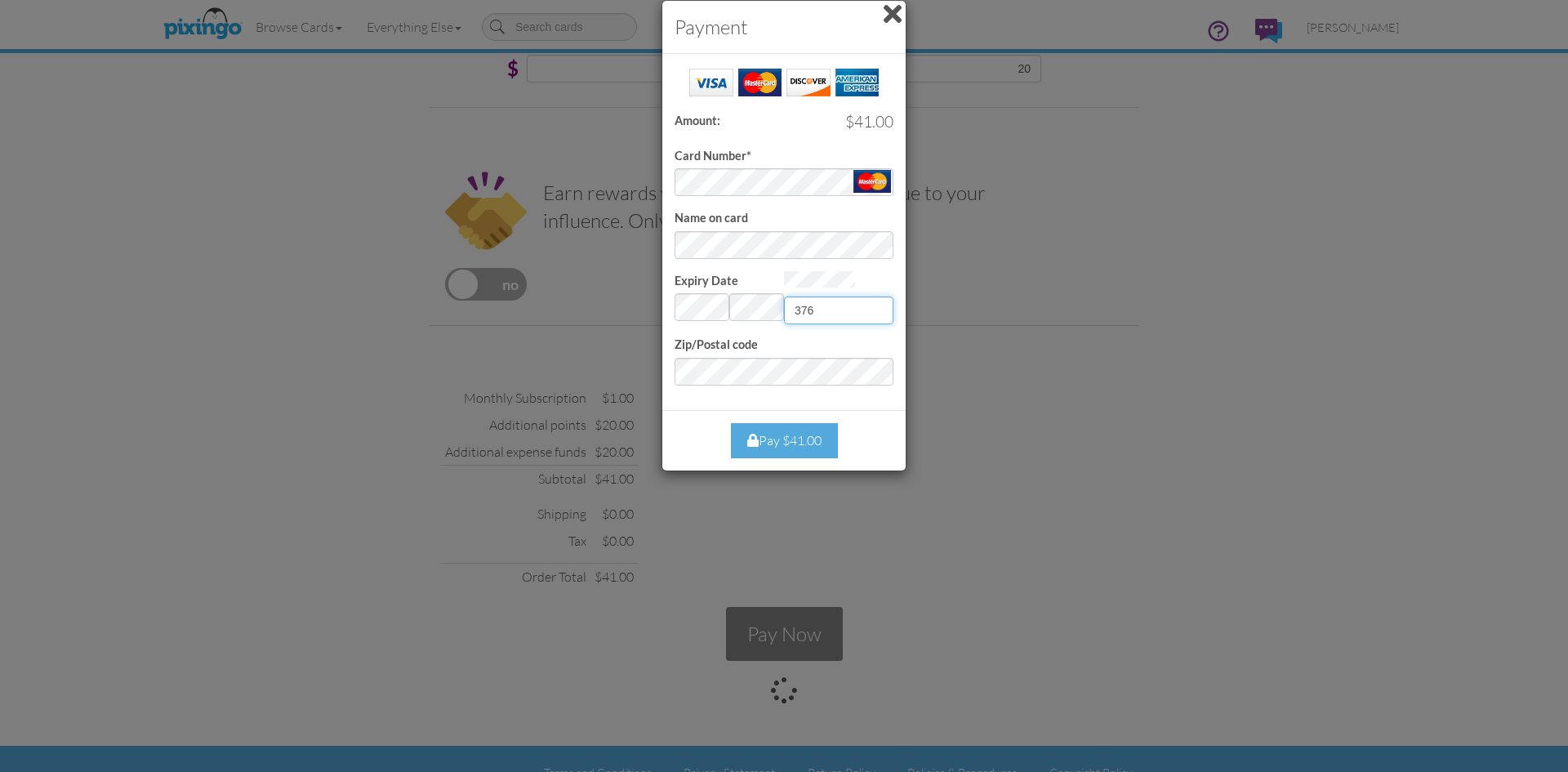
type input "376"
click at [793, 432] on div "Pay $41.00" at bounding box center [784, 440] width 107 height 35
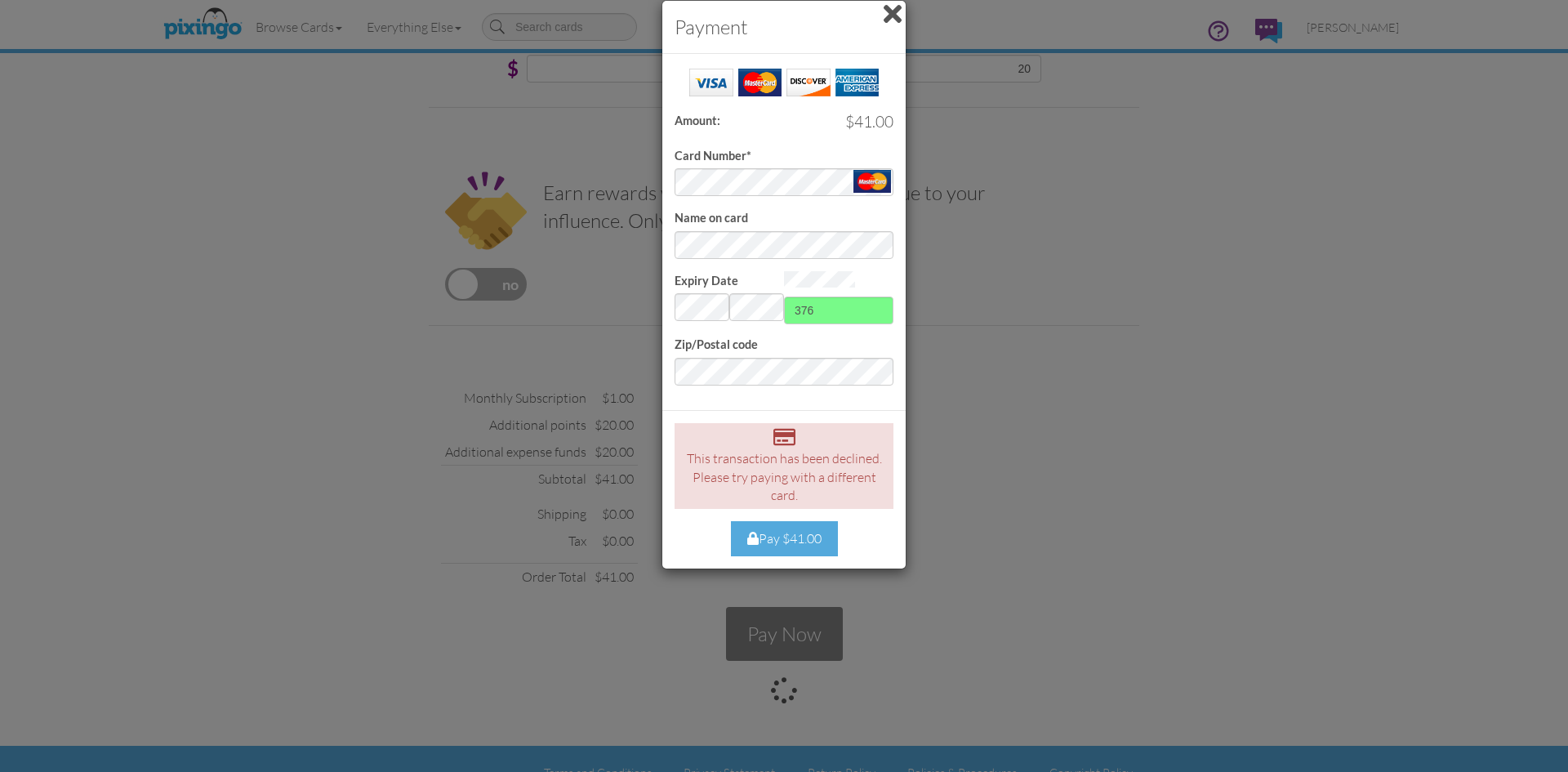
click at [804, 542] on div "Pay $41.00" at bounding box center [784, 539] width 107 height 35
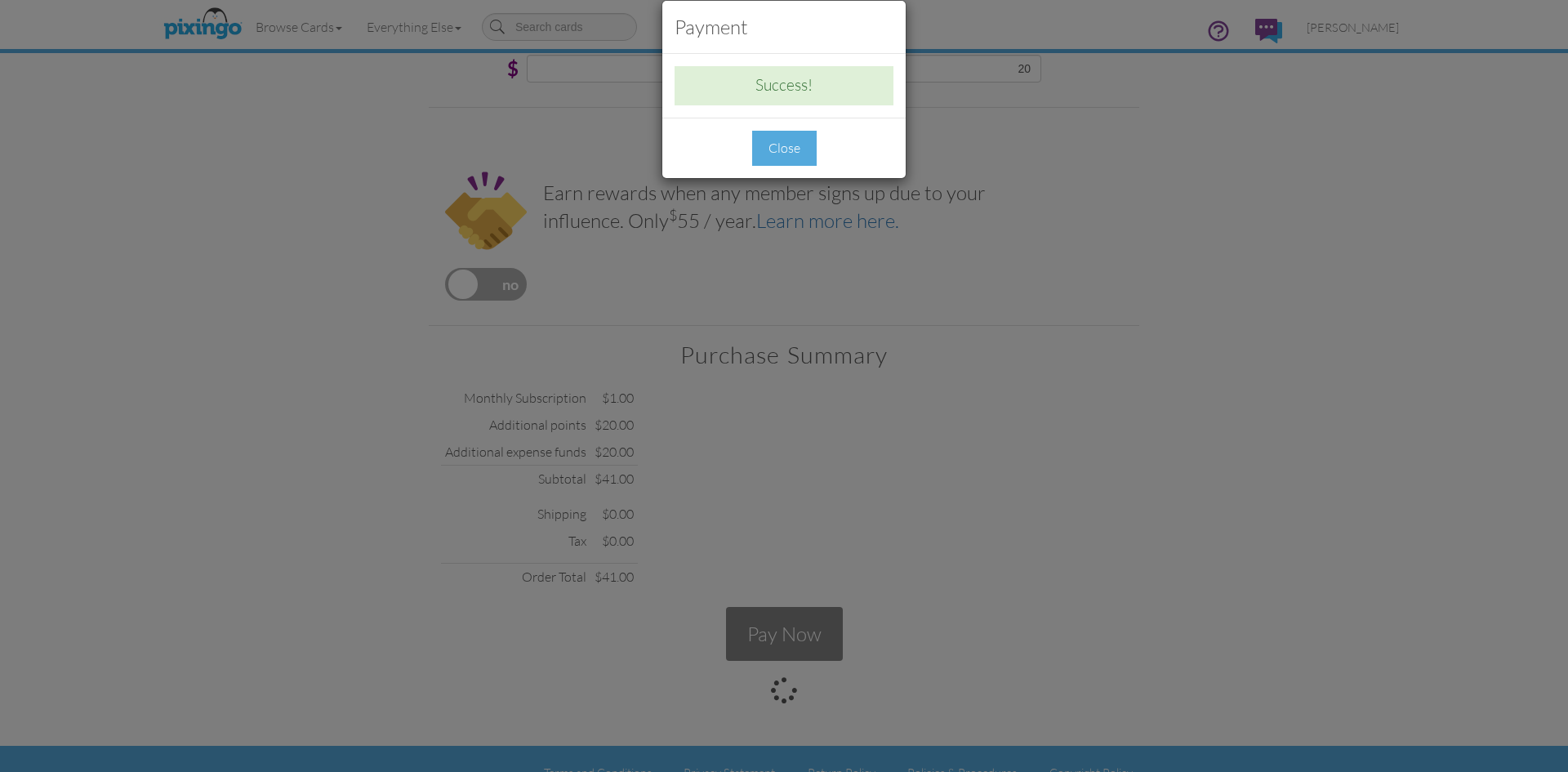
drag, startPoint x: 788, startPoint y: 142, endPoint x: 799, endPoint y: 154, distance: 16.3
click at [788, 142] on div "Close" at bounding box center [784, 149] width 65 height 35
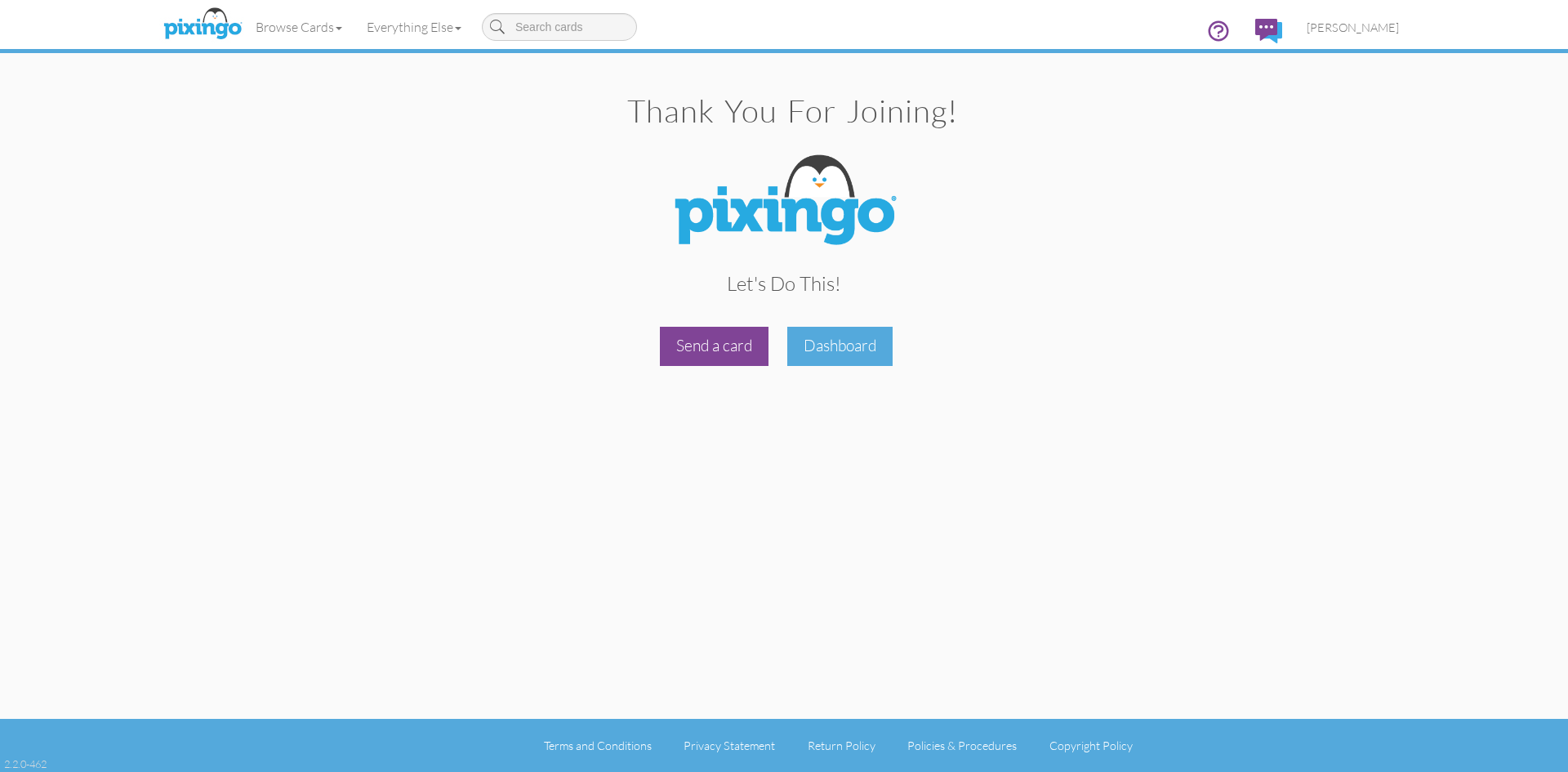
click at [719, 345] on div "Send a card" at bounding box center [714, 345] width 109 height 38
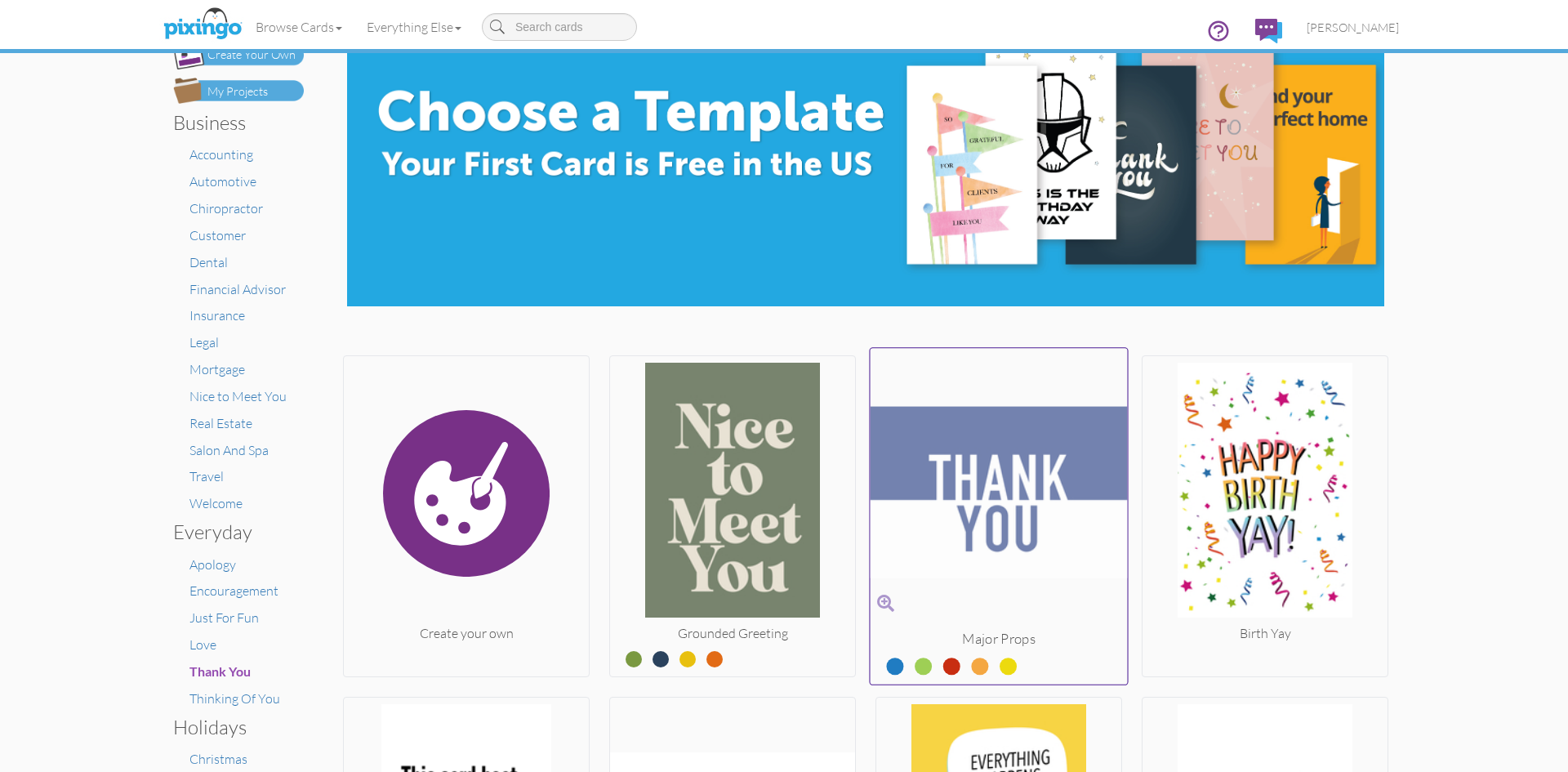
scroll to position [81, 0]
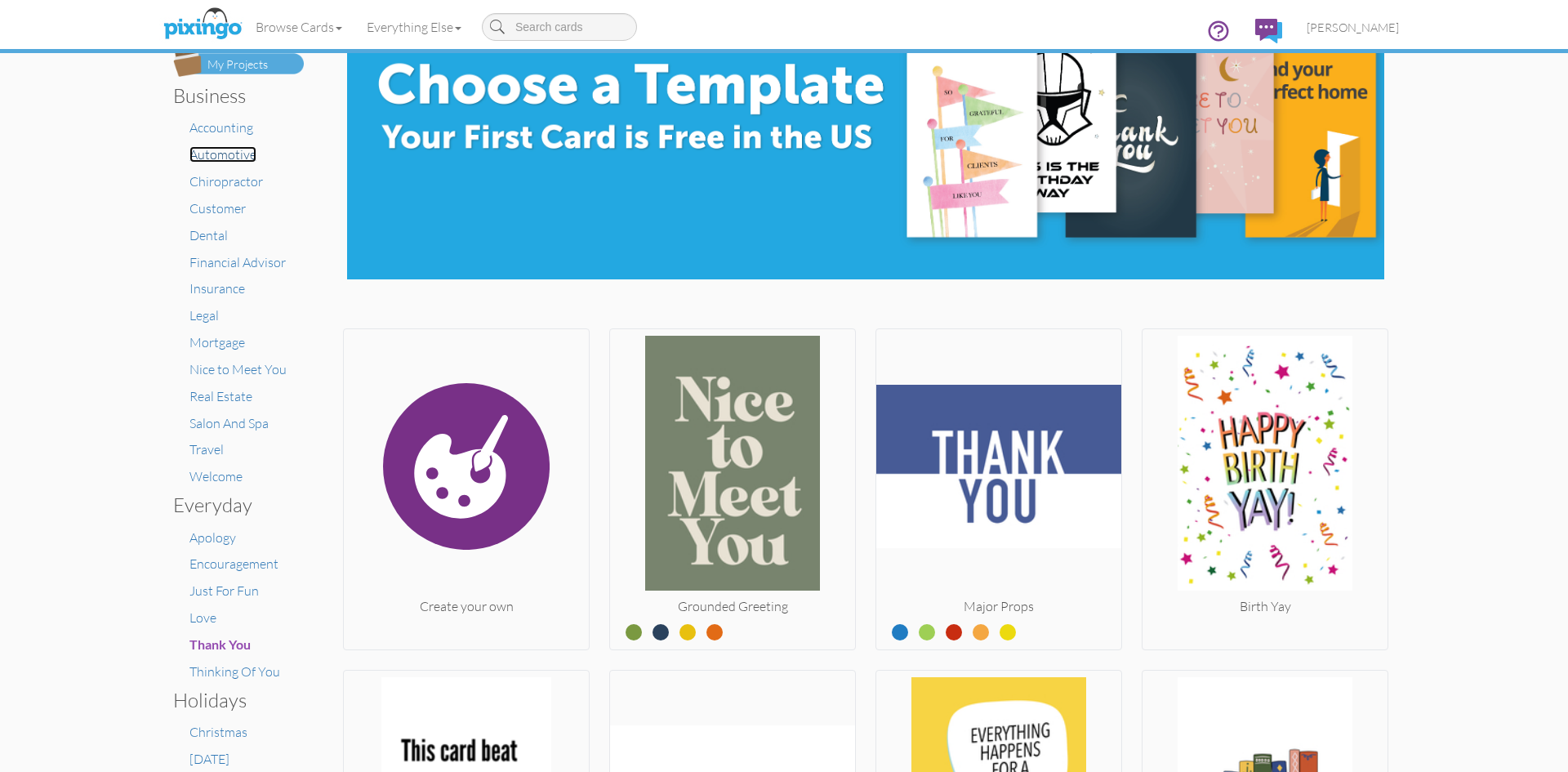
click at [235, 149] on span "Automotive" at bounding box center [223, 154] width 67 height 17
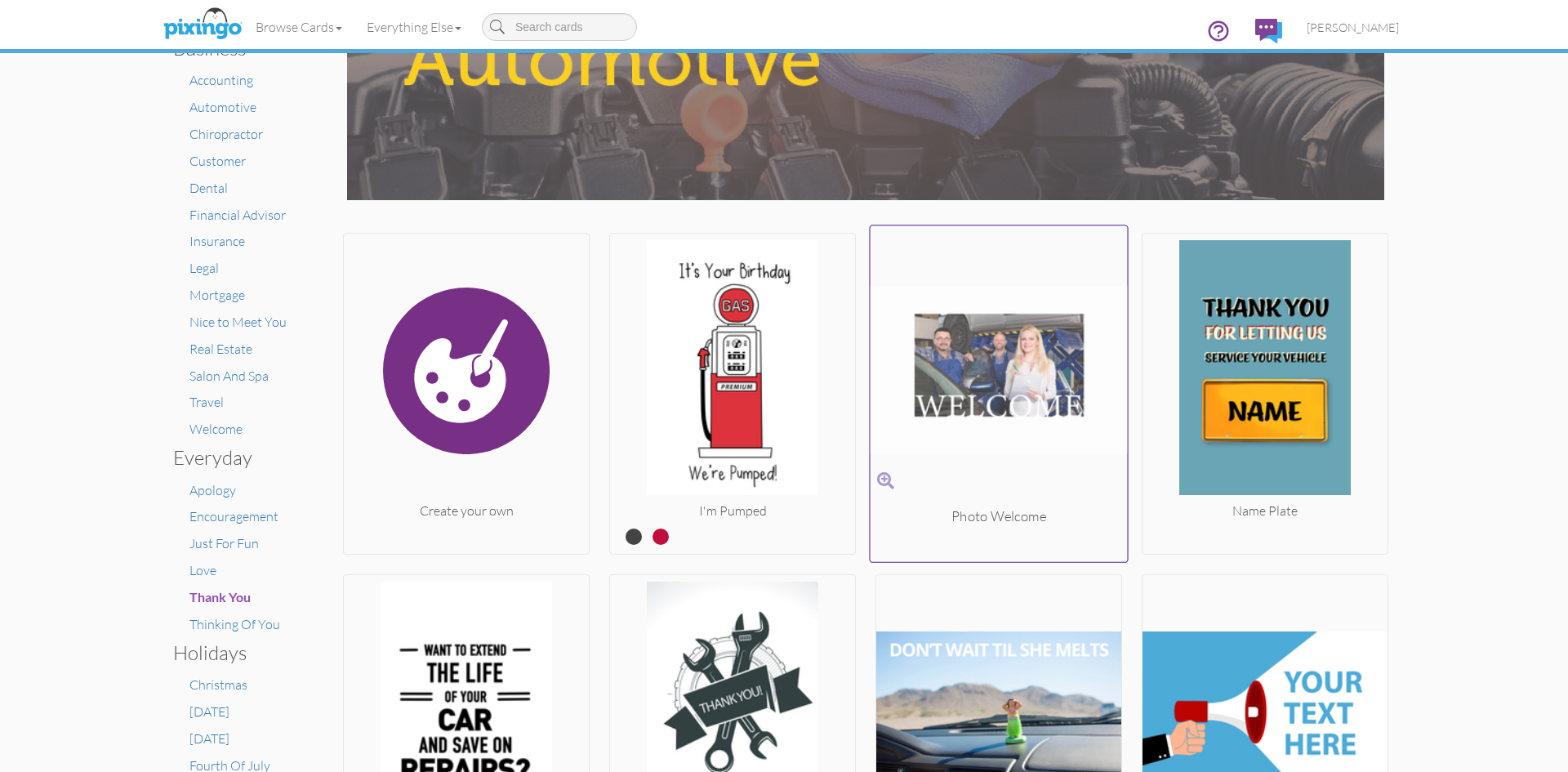
scroll to position [47, 0]
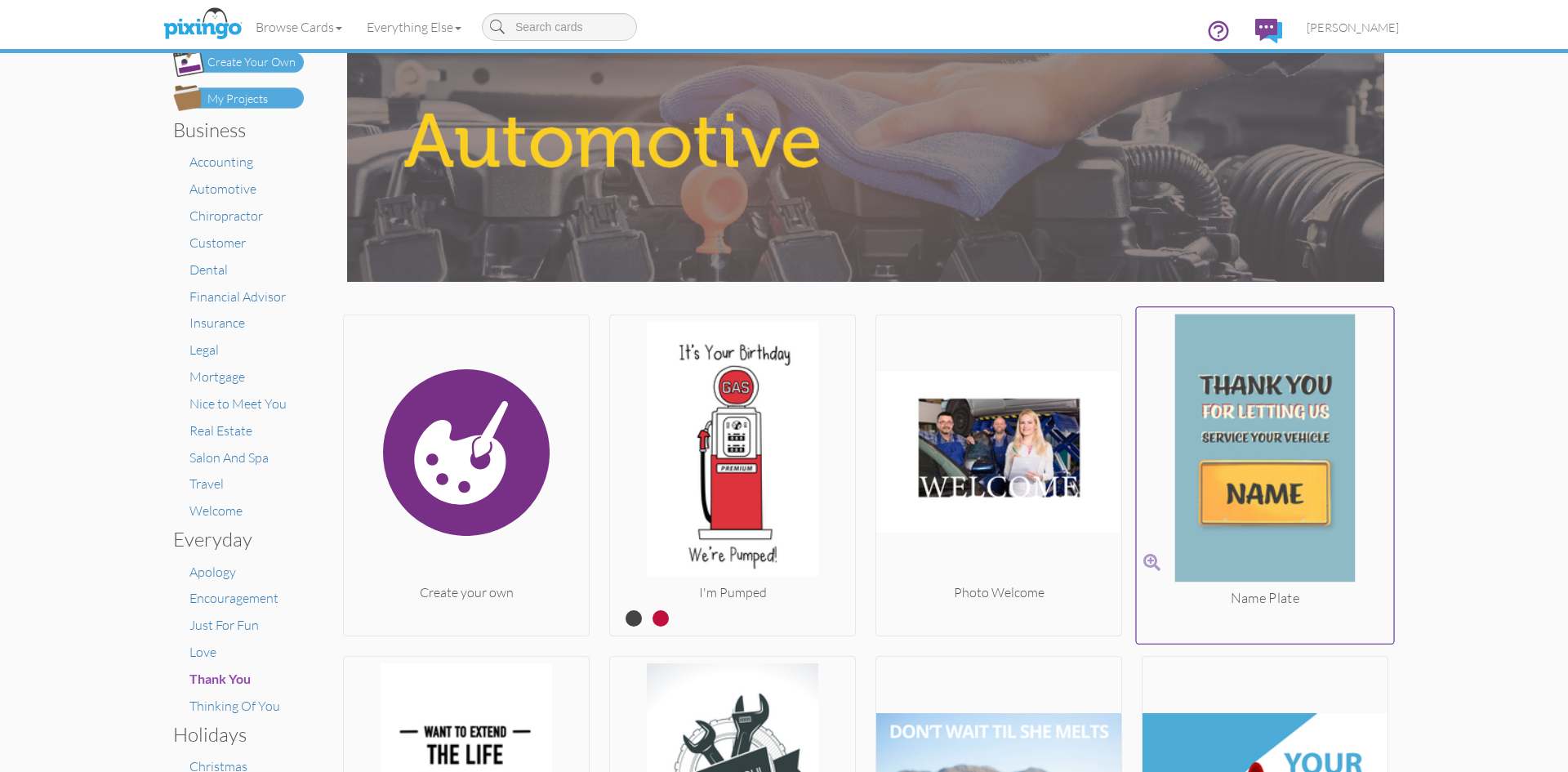
click at [1275, 494] on img at bounding box center [1265, 451] width 257 height 275
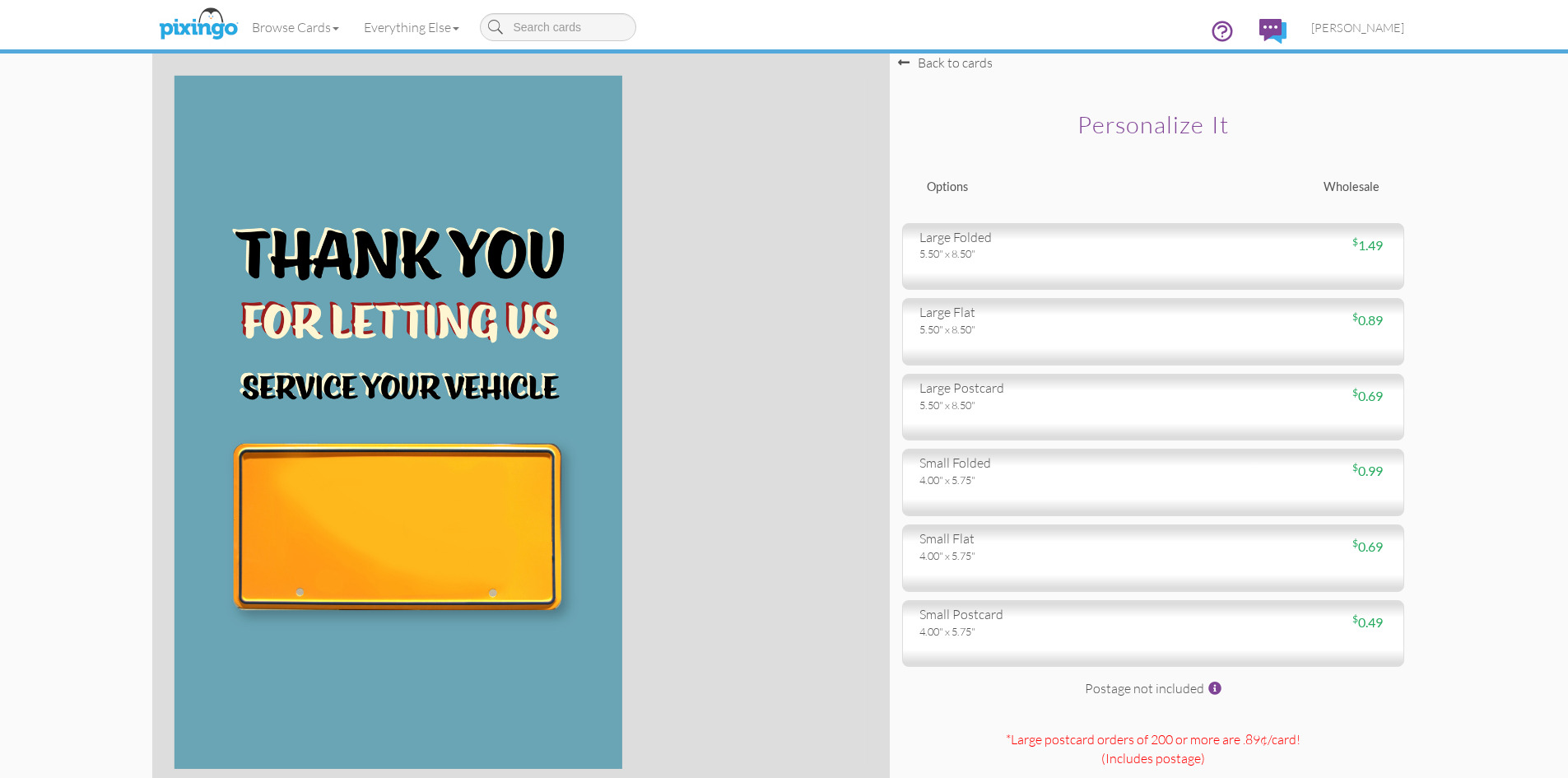
click at [496, 326] on img at bounding box center [397, 422] width 449 height 693
click at [950, 65] on div "Back to cards" at bounding box center [946, 62] width 95 height 19
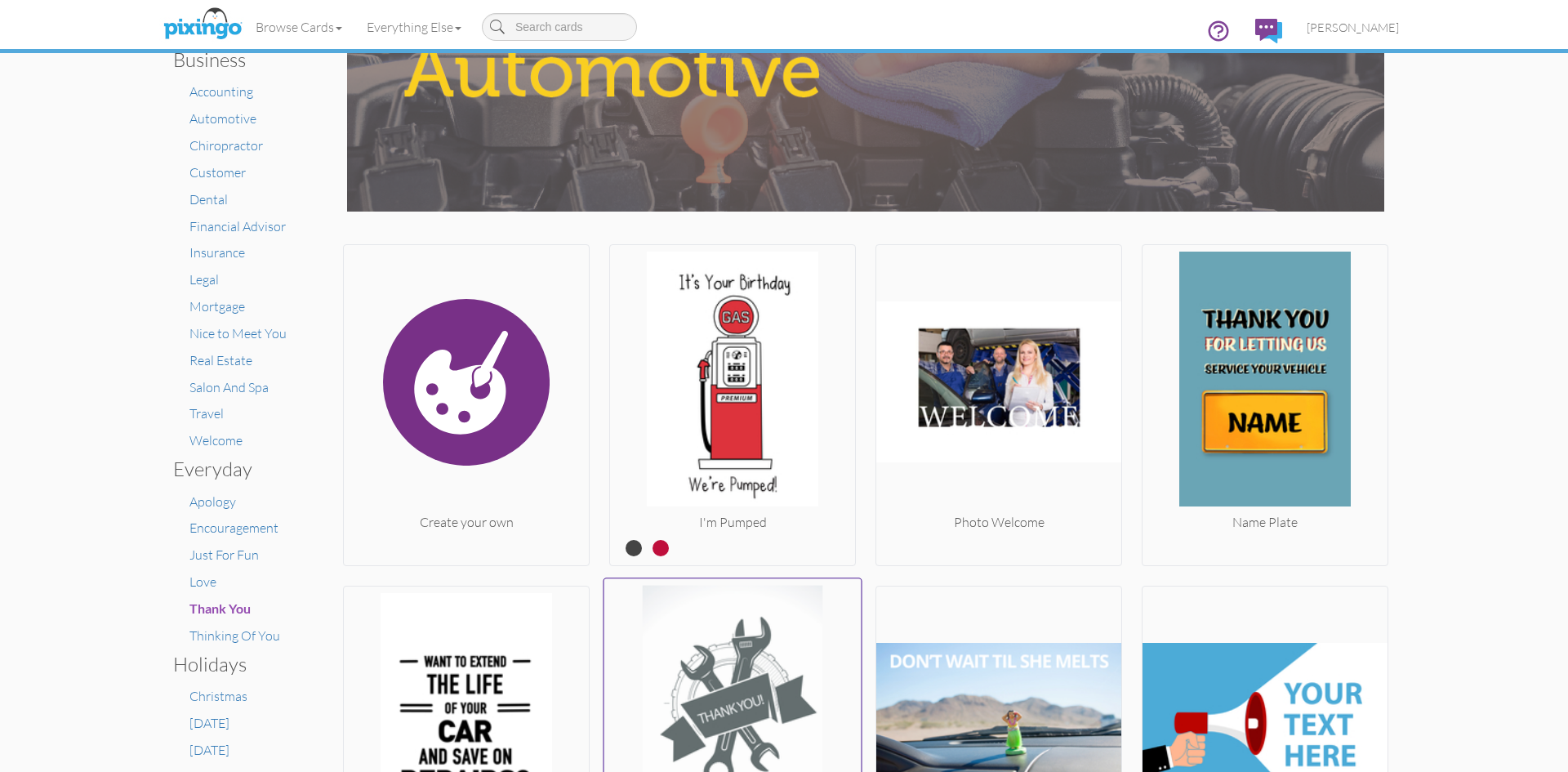
scroll to position [327, 0]
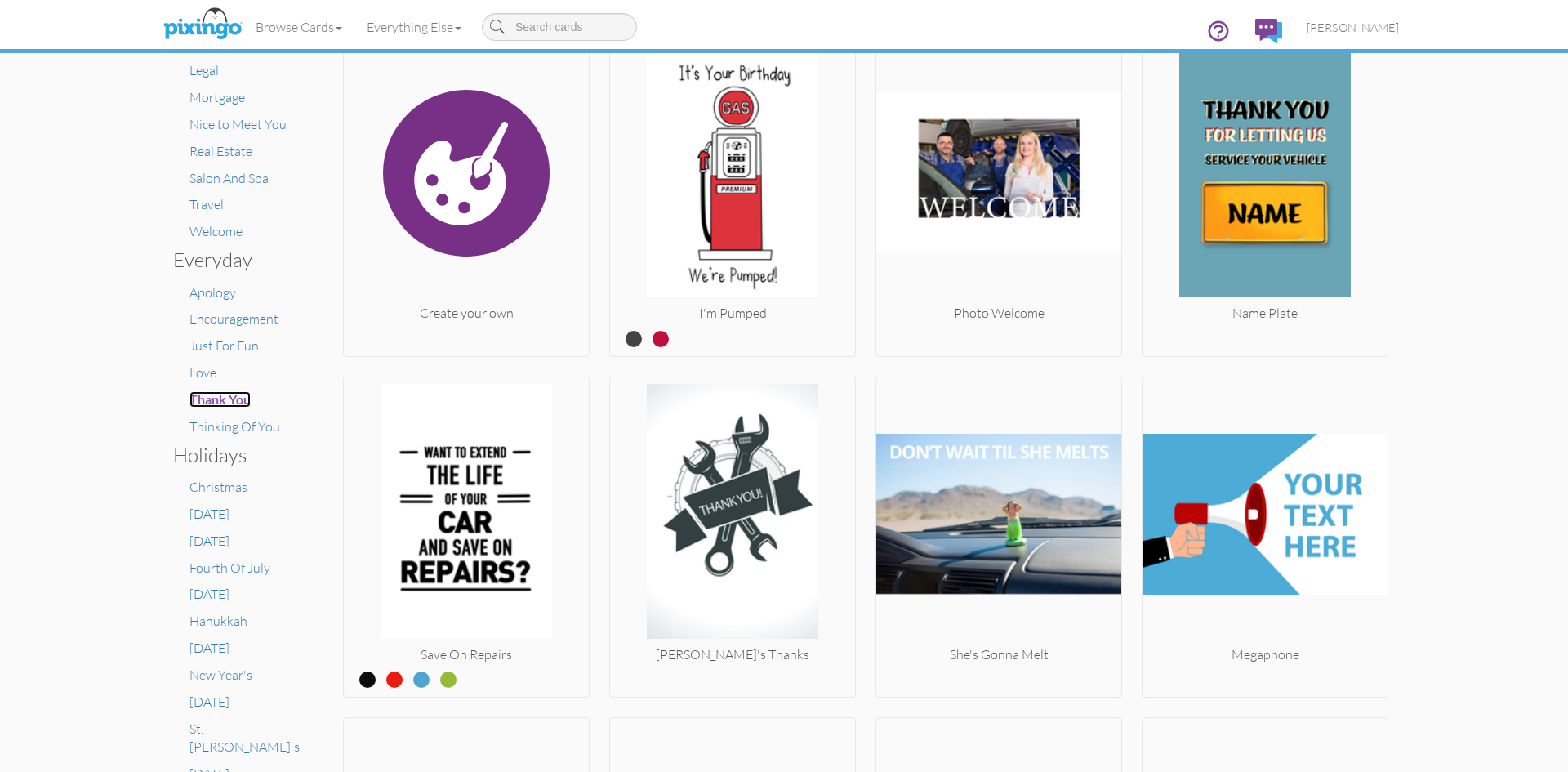
click at [220, 399] on span "Thank You" at bounding box center [220, 399] width 62 height 16
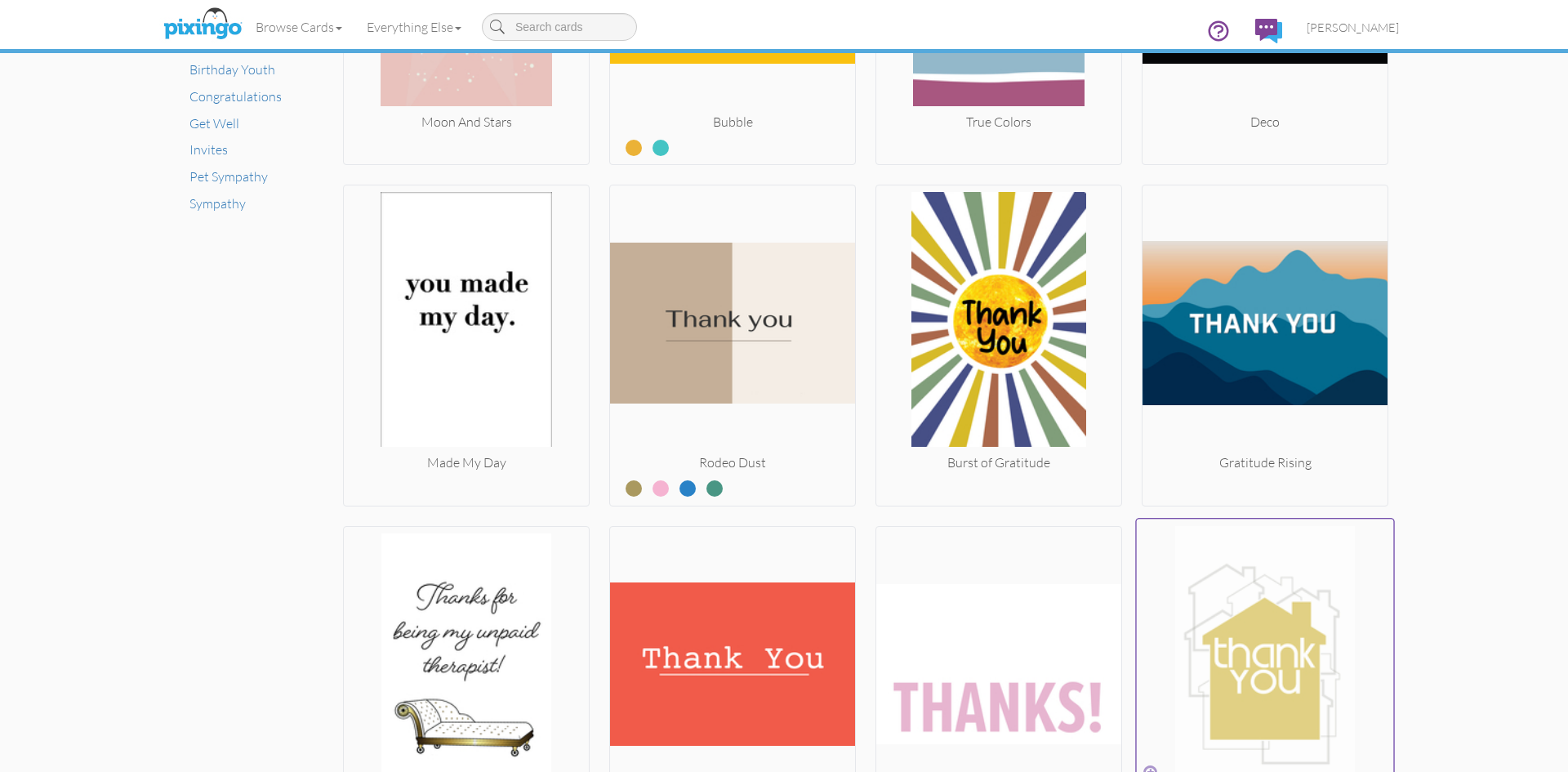
scroll to position [1307, 0]
